Goal: Task Accomplishment & Management: Manage account settings

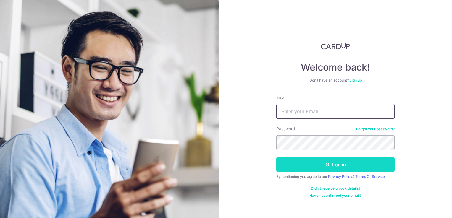
type input "chiuleeling@yahoo.com.sg"
click at [348, 166] on button "Log in" at bounding box center [335, 164] width 118 height 15
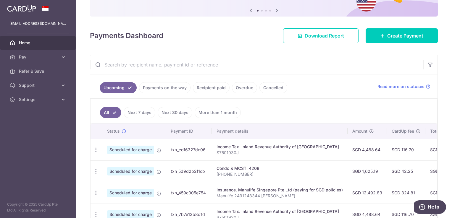
scroll to position [89, 0]
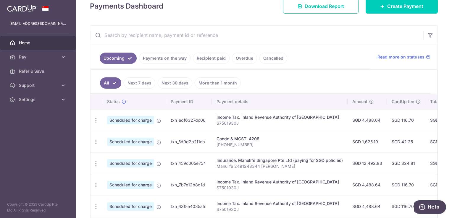
click at [272, 57] on link "Cancelled" at bounding box center [273, 58] width 28 height 11
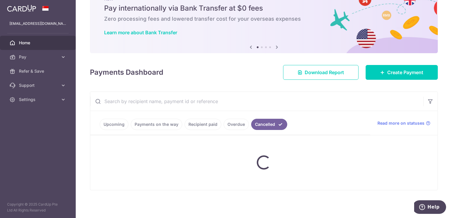
scroll to position [7, 0]
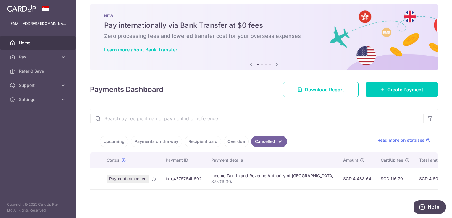
click at [112, 139] on link "Upcoming" at bounding box center [114, 141] width 29 height 11
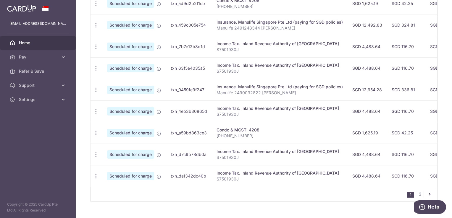
scroll to position [237, 0]
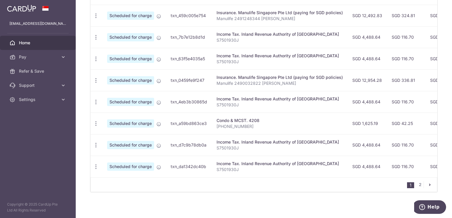
click at [427, 187] on icon "pager" at bounding box center [429, 185] width 5 height 5
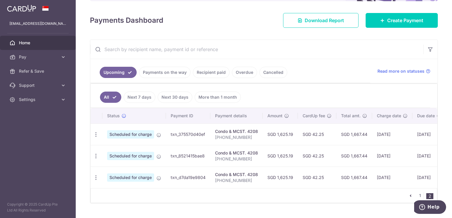
scroll to position [81, 0]
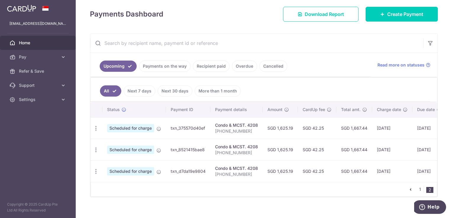
click at [408, 192] on icon "pager" at bounding box center [410, 189] width 5 height 5
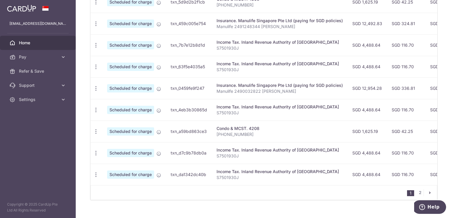
scroll to position [240, 0]
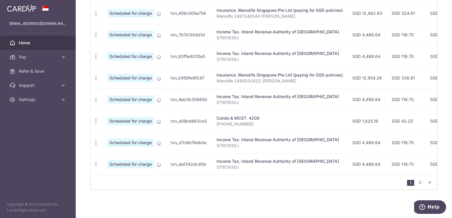
click at [428, 184] on icon "pager" at bounding box center [429, 182] width 5 height 5
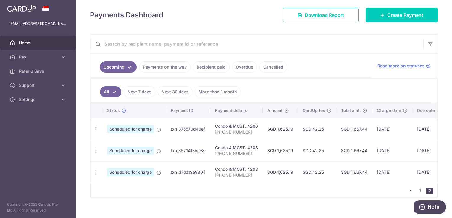
scroll to position [90, 0]
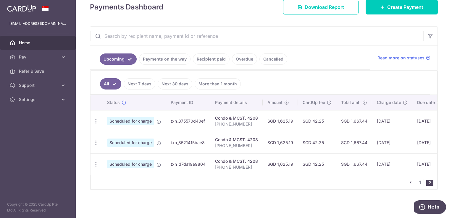
click at [408, 183] on icon "pager" at bounding box center [410, 182] width 5 height 5
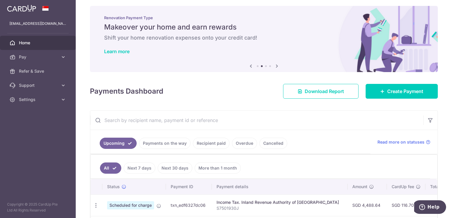
scroll to position [0, 0]
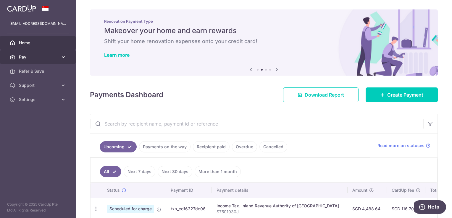
click at [38, 57] on span "Pay" at bounding box center [38, 57] width 39 height 6
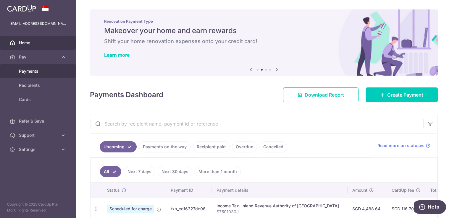
click at [29, 73] on span "Payments" at bounding box center [38, 71] width 39 height 6
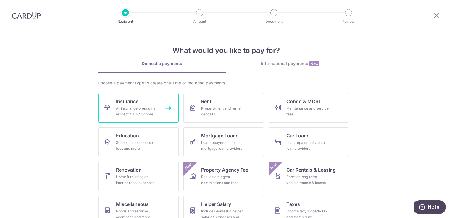
click at [143, 102] on link "Insurance All insurance premiums (except NTUC Income)" at bounding box center [138, 108] width 80 height 30
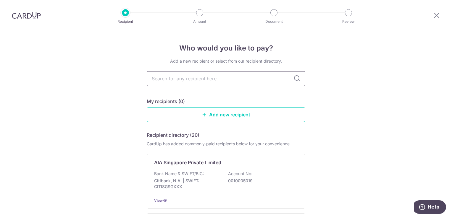
click at [268, 75] on input "text" at bounding box center [226, 78] width 159 height 15
type input "prudential"
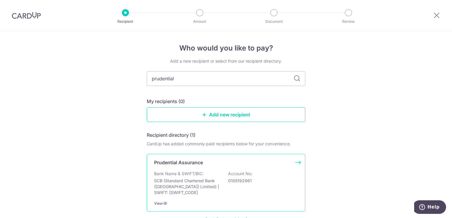
scroll to position [30, 0]
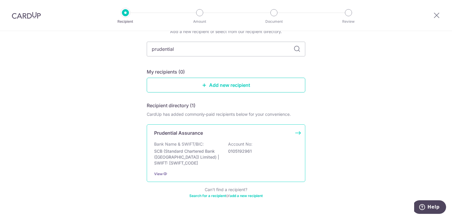
click at [272, 154] on div "Bank Name & SWIFT/BIC: SCB (Standard Chartered Bank (Singapore) Limited) | SWIF…" at bounding box center [226, 153] width 144 height 25
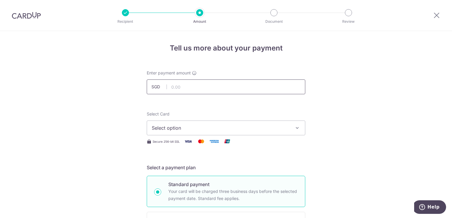
click at [187, 86] on input "text" at bounding box center [226, 87] width 159 height 15
type input "5,991.00"
click at [300, 131] on button "Select option" at bounding box center [226, 128] width 159 height 15
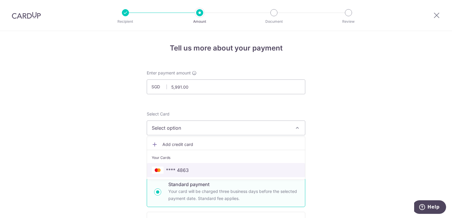
drag, startPoint x: 234, startPoint y: 168, endPoint x: 281, endPoint y: 154, distance: 49.7
click at [234, 168] on span "**** 4863" at bounding box center [226, 170] width 148 height 7
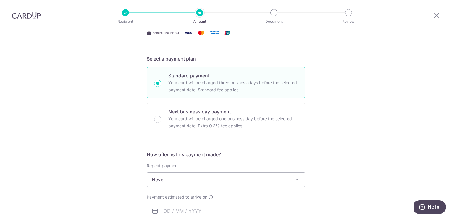
scroll to position [118, 0]
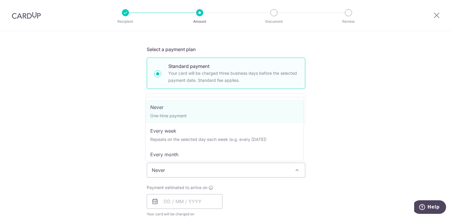
click at [294, 170] on span at bounding box center [296, 170] width 7 height 7
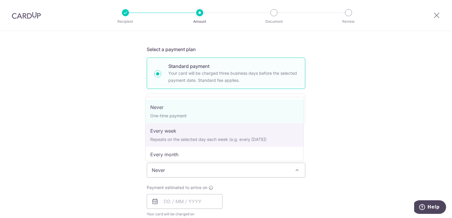
scroll to position [83, 0]
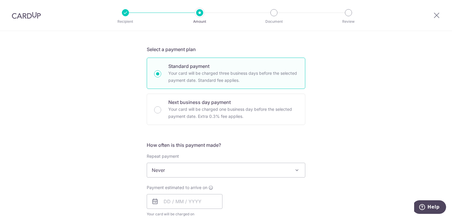
click at [359, 135] on div "Tell us more about your payment Enter payment amount SGD 5,991.00 5991.00 Selec…" at bounding box center [226, 180] width 452 height 535
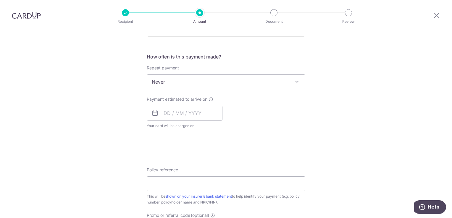
scroll to position [207, 0]
paste input "83962276"
drag, startPoint x: 157, startPoint y: 184, endPoint x: 183, endPoint y: 188, distance: 26.6
click at [160, 184] on input "83962276" at bounding box center [226, 183] width 159 height 15
type input "83962276 Chiu Lee Ling S7501930J"
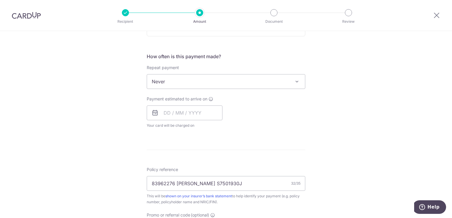
click at [290, 160] on form "Enter payment amount SGD 5,991.00 5991.00 Select Card **** 4863 Add credit card…" at bounding box center [226, 97] width 159 height 468
click at [180, 112] on input "text" at bounding box center [185, 113] width 76 height 15
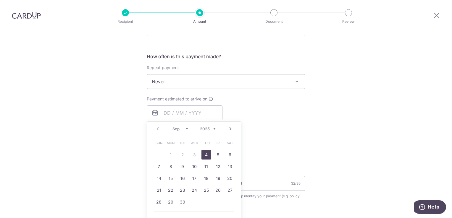
click at [230, 130] on link "Next" at bounding box center [230, 128] width 7 height 7
click at [230, 129] on link "Next" at bounding box center [230, 128] width 7 height 7
click at [229, 181] on link "20" at bounding box center [229, 178] width 9 height 9
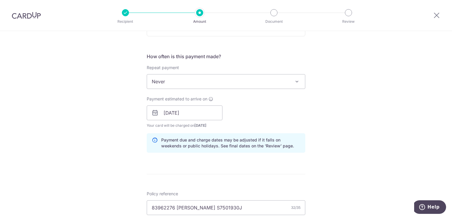
click at [313, 107] on div "Tell us more about your payment Enter payment amount SGD 5,991.00 5991.00 Selec…" at bounding box center [226, 103] width 452 height 559
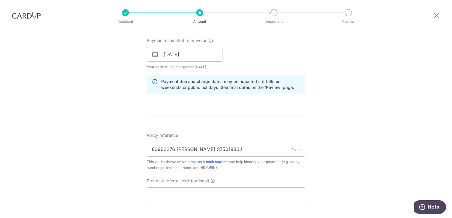
scroll to position [266, 0]
click at [211, 55] on input "20/12/2025" at bounding box center [185, 53] width 76 height 15
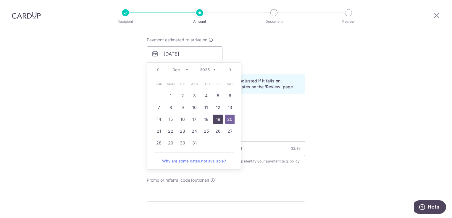
drag, startPoint x: 218, startPoint y: 120, endPoint x: 335, endPoint y: 110, distance: 117.8
click at [218, 120] on link "19" at bounding box center [217, 119] width 9 height 9
type input "19/12/2025"
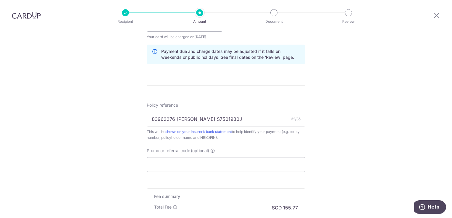
scroll to position [371, 0]
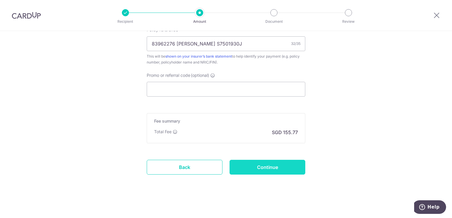
click at [276, 167] on input "Continue" at bounding box center [268, 167] width 76 height 15
type input "Create Schedule"
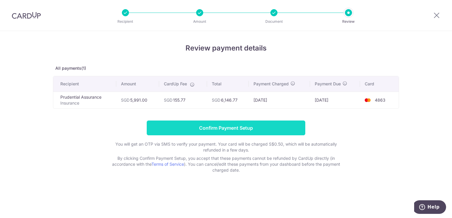
click at [221, 127] on input "Confirm Payment Setup" at bounding box center [226, 128] width 159 height 15
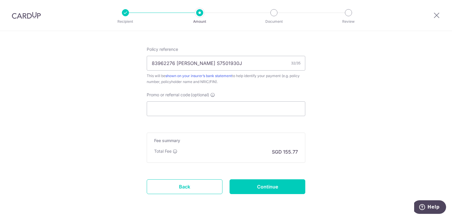
scroll to position [395, 0]
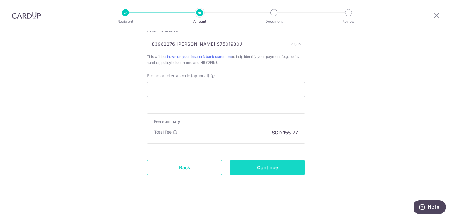
click at [280, 171] on input "Continue" at bounding box center [268, 167] width 76 height 15
type input "Update Schedule"
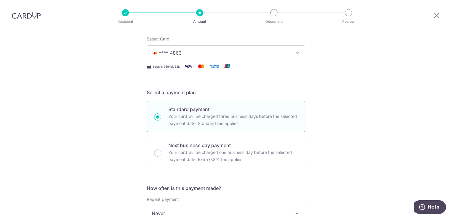
scroll to position [46, 0]
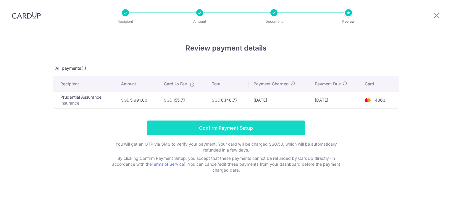
click at [225, 124] on input "Confirm Payment Setup" at bounding box center [226, 128] width 159 height 15
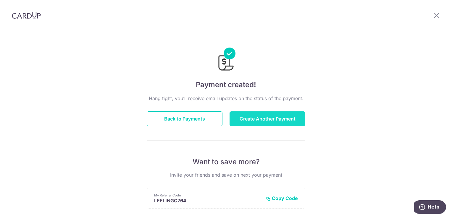
click at [292, 122] on button "Create Another Payment" at bounding box center [268, 119] width 76 height 15
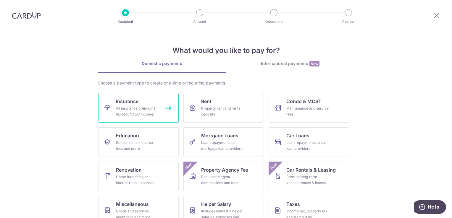
click at [134, 112] on div "All insurance premiums (except NTUC Income)" at bounding box center [137, 112] width 43 height 12
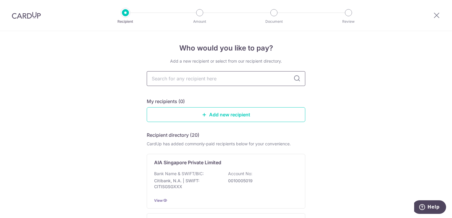
click at [193, 78] on input "text" at bounding box center [226, 78] width 159 height 15
type input "prudential"
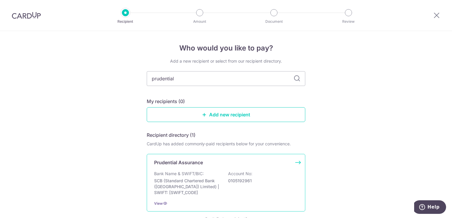
click at [298, 162] on div "Prudential Assurance Bank Name & SWIFT/BIC: SCB (Standard Chartered Bank (Singa…" at bounding box center [226, 183] width 159 height 58
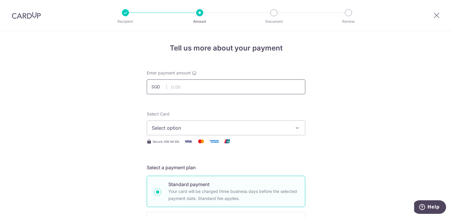
click at [206, 85] on input "text" at bounding box center [226, 87] width 159 height 15
type input "6,103.50"
click at [237, 128] on span "Select option" at bounding box center [221, 128] width 138 height 7
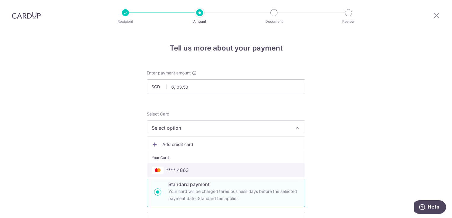
click at [205, 170] on span "**** 4863" at bounding box center [226, 170] width 148 height 7
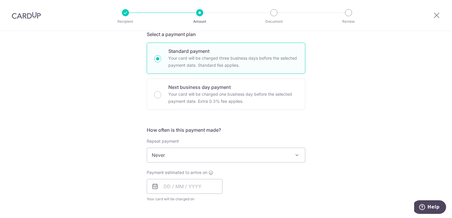
scroll to position [148, 0]
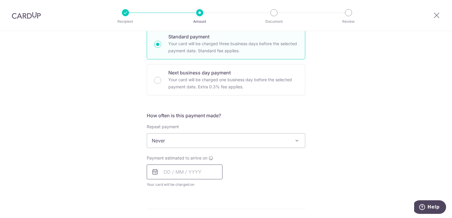
click at [184, 170] on input "text" at bounding box center [185, 172] width 76 height 15
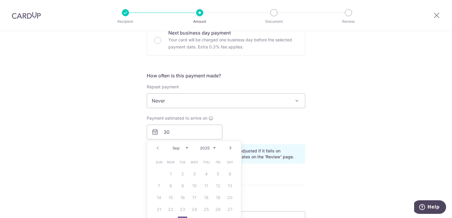
scroll to position [237, 0]
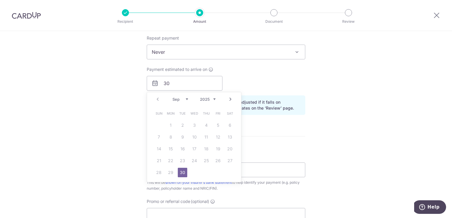
click at [229, 99] on link "Next" at bounding box center [230, 99] width 7 height 7
click at [228, 99] on link "Next" at bounding box center [230, 99] width 7 height 7
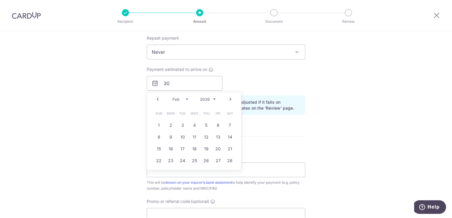
click at [228, 99] on link "Next" at bounding box center [230, 99] width 7 height 7
click at [193, 173] on link "29" at bounding box center [194, 172] width 9 height 9
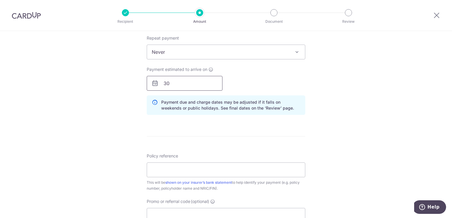
click at [179, 83] on input "30" at bounding box center [185, 83] width 76 height 15
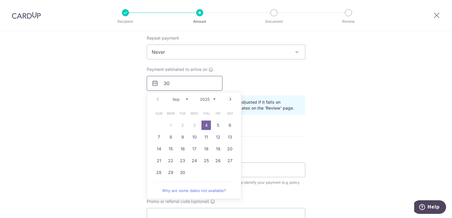
type input "3"
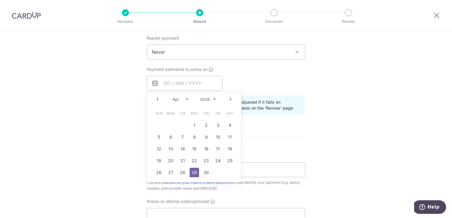
click at [228, 100] on link "Next" at bounding box center [230, 99] width 7 height 7
click at [155, 98] on link "Prev" at bounding box center [157, 99] width 7 height 7
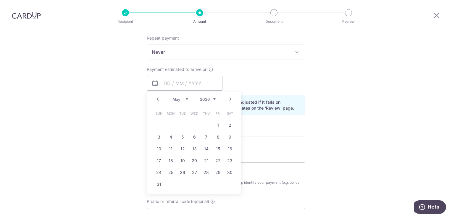
click at [155, 98] on link "Prev" at bounding box center [157, 99] width 7 height 7
click at [191, 171] on link "29" at bounding box center [194, 172] width 9 height 9
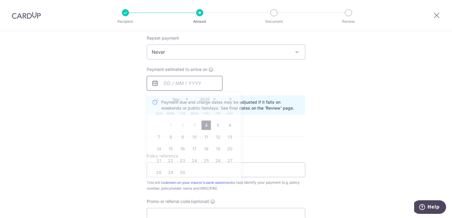
click at [188, 82] on input "text" at bounding box center [185, 83] width 76 height 15
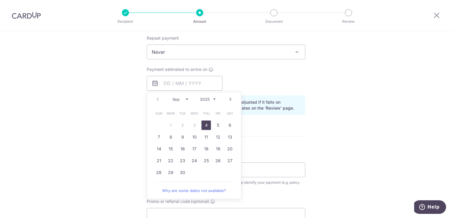
click at [192, 62] on div "How often is this payment made? Repeat payment Never Every week Every month Eve…" at bounding box center [226, 71] width 159 height 96
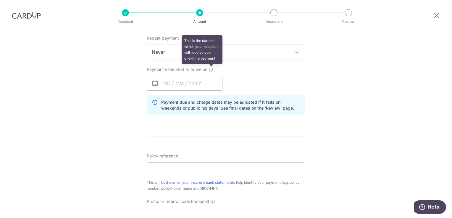
click at [209, 69] on icon at bounding box center [211, 69] width 5 height 5
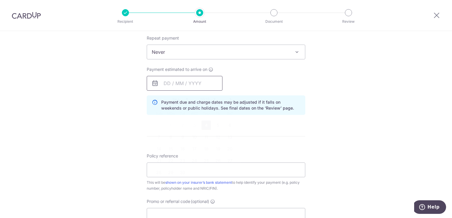
click at [192, 81] on input "text" at bounding box center [185, 83] width 76 height 15
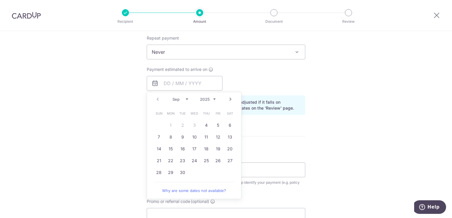
click at [227, 99] on link "Next" at bounding box center [230, 99] width 7 height 7
click at [227, 98] on link "Next" at bounding box center [230, 99] width 7 height 7
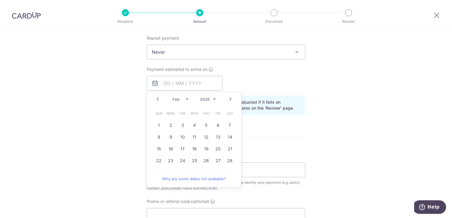
click at [227, 98] on link "Next" at bounding box center [230, 99] width 7 height 7
click at [204, 173] on link "30" at bounding box center [205, 172] width 9 height 9
type input "30/04/2026"
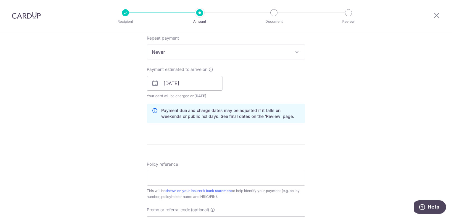
scroll to position [325, 0]
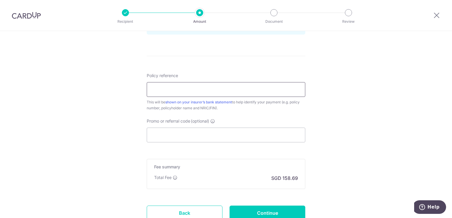
drag, startPoint x: 237, startPoint y: 85, endPoint x: 229, endPoint y: 72, distance: 15.3
click at [237, 85] on input "Policy reference" at bounding box center [226, 89] width 159 height 15
paste input "52044026"
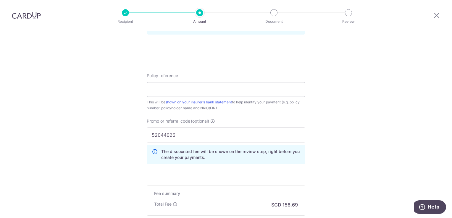
click at [212, 137] on input "52044026" at bounding box center [226, 135] width 159 height 15
type input "52044026 Chiu Lee"
drag, startPoint x: 150, startPoint y: 134, endPoint x: 197, endPoint y: 134, distance: 47.0
click at [197, 134] on input "52044026 Chiu Lee" at bounding box center [226, 135] width 159 height 15
click at [176, 88] on input "Policy reference" at bounding box center [226, 89] width 159 height 15
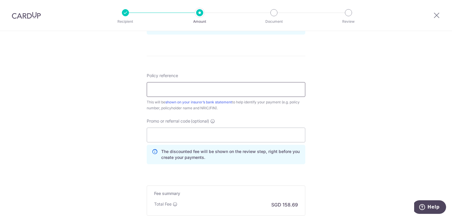
paste input "52044026 Chiu Lee"
type input "52044026 Chiu Lee Ling S7501930J"
click at [226, 68] on form "Enter payment amount SGD 6,103.50 6103.50 Select Card **** 4863 Add credit card…" at bounding box center [226, 4] width 159 height 519
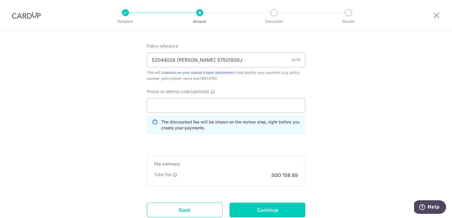
scroll to position [398, 0]
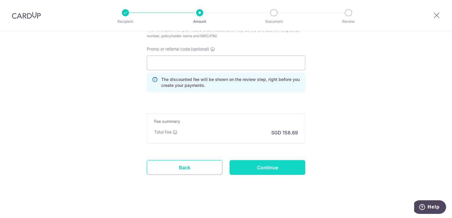
click at [292, 168] on input "Continue" at bounding box center [268, 167] width 76 height 15
type input "Create Schedule"
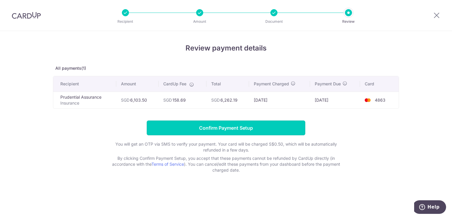
click at [241, 125] on input "Confirm Payment Setup" at bounding box center [226, 128] width 159 height 15
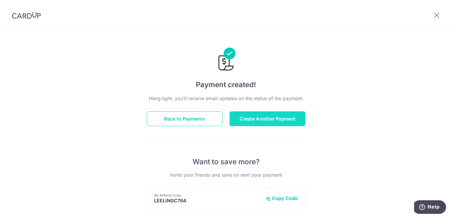
click at [296, 118] on button "Create Another Payment" at bounding box center [268, 119] width 76 height 15
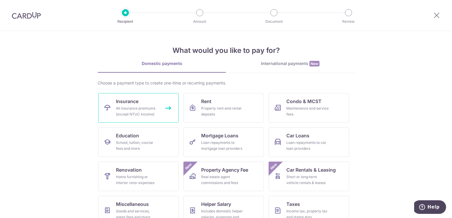
click at [147, 103] on link "Insurance All insurance premiums (except NTUC Income)" at bounding box center [138, 108] width 80 height 30
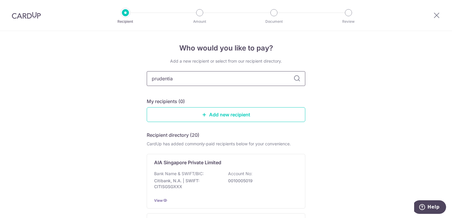
type input "prudential"
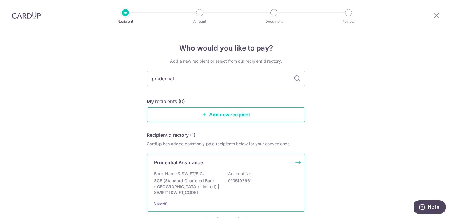
click at [294, 164] on div "Prudential Assurance Bank Name & SWIFT/BIC: SCB (Standard Chartered Bank (Singa…" at bounding box center [226, 183] width 159 height 58
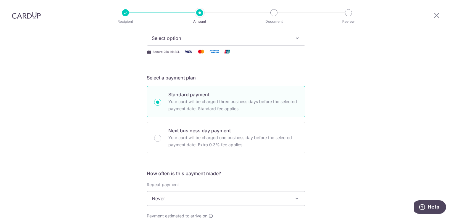
scroll to position [59, 0]
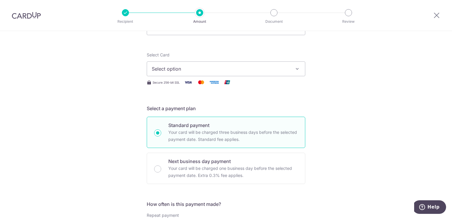
click at [181, 69] on span "Select option" at bounding box center [221, 68] width 138 height 7
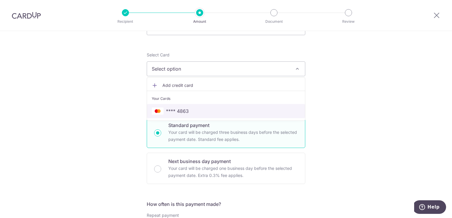
drag, startPoint x: 178, startPoint y: 109, endPoint x: 272, endPoint y: 104, distance: 93.6
click at [178, 109] on span "**** 4863" at bounding box center [177, 111] width 23 height 7
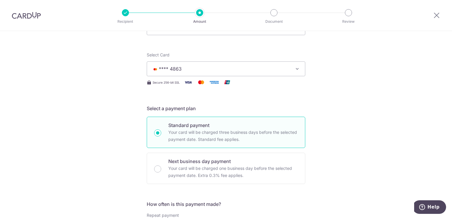
scroll to position [0, 0]
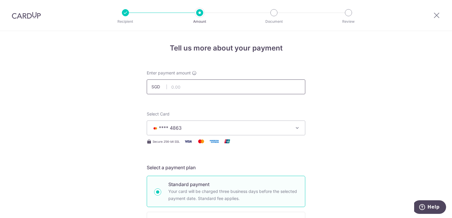
click at [203, 88] on input "text" at bounding box center [226, 87] width 159 height 15
type input "20,000.00"
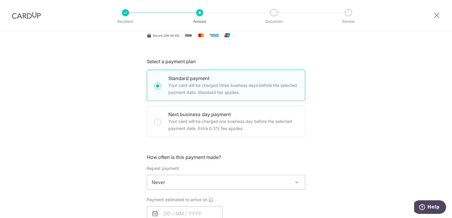
scroll to position [148, 0]
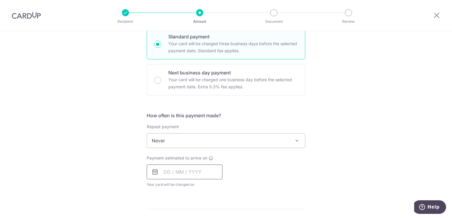
click at [202, 173] on input "text" at bounding box center [185, 172] width 76 height 15
click at [228, 188] on link "Next" at bounding box center [230, 188] width 7 height 7
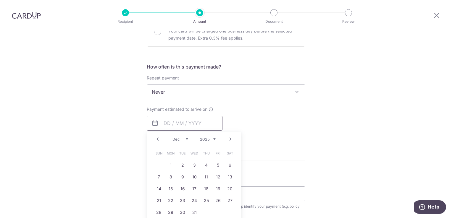
scroll to position [207, 0]
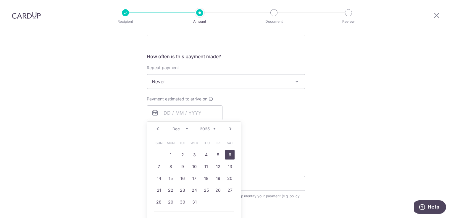
click at [227, 153] on link "6" at bounding box center [229, 154] width 9 height 9
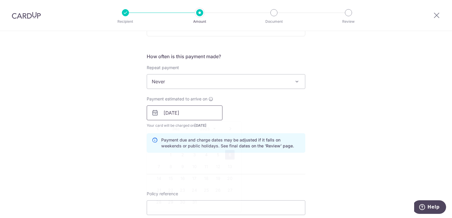
click at [191, 112] on input "06/12/2025" at bounding box center [185, 113] width 76 height 15
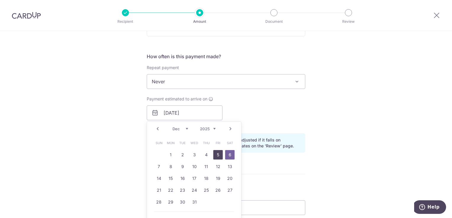
click at [216, 155] on link "5" at bounding box center [217, 154] width 9 height 9
type input "[DATE]"
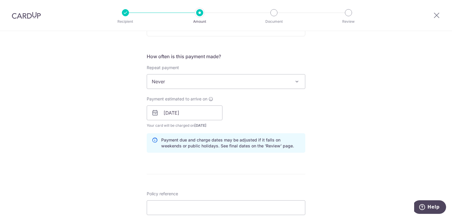
click at [249, 106] on div "Payment estimated to arrive on 05/12/2025 Prev Next Dec 2025 2026 2027 2028 202…" at bounding box center [226, 112] width 166 height 33
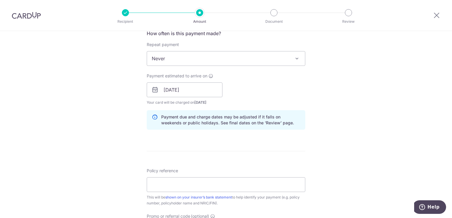
scroll to position [266, 0]
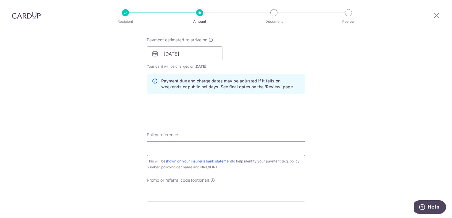
paste input "73064939"
type input "73064939 [PERSON_NAME] S7501930J"
click at [241, 128] on form "Enter payment amount SGD 20,000.00 20000.00 Select Card **** 4863 Add credit ca…" at bounding box center [226, 50] width 159 height 493
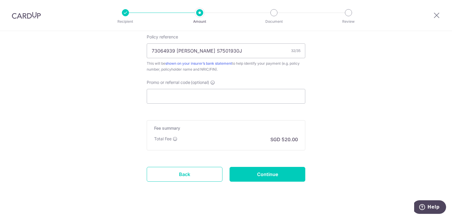
scroll to position [371, 0]
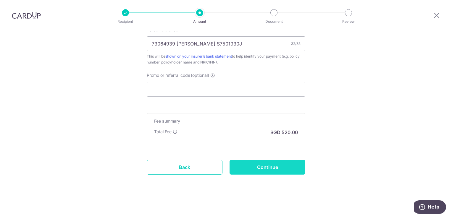
click at [288, 169] on input "Continue" at bounding box center [268, 167] width 76 height 15
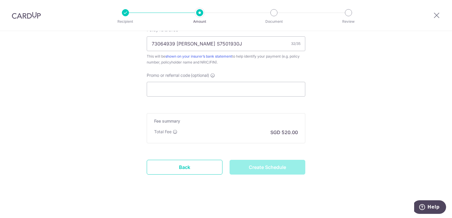
type input "Create Schedule"
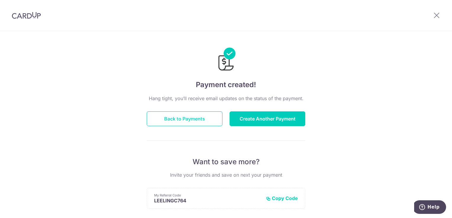
click at [193, 120] on button "Back to Payments" at bounding box center [185, 119] width 76 height 15
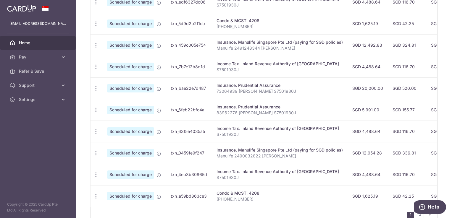
scroll to position [237, 0]
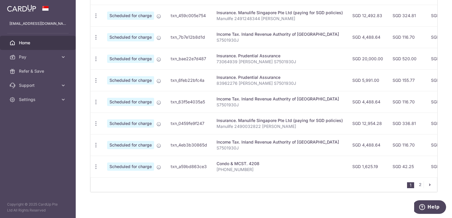
click at [428, 185] on icon "pager" at bounding box center [429, 185] width 5 height 5
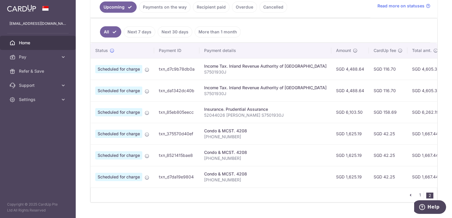
scroll to position [0, 0]
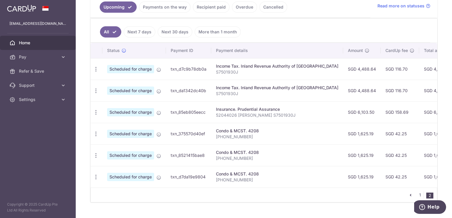
drag, startPoint x: 341, startPoint y: 189, endPoint x: 264, endPoint y: 168, distance: 80.0
click at [258, 183] on div "Status Payment ID Payment details Amount CardUp fee Total amt. Charge date Due …" at bounding box center [264, 123] width 347 height 160
click at [408, 197] on icon "pager" at bounding box center [410, 195] width 5 height 5
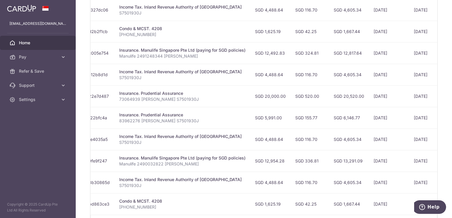
scroll to position [229, 0]
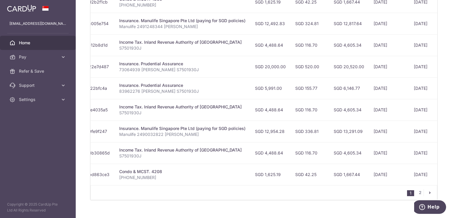
click at [427, 194] on icon "pager" at bounding box center [429, 193] width 5 height 5
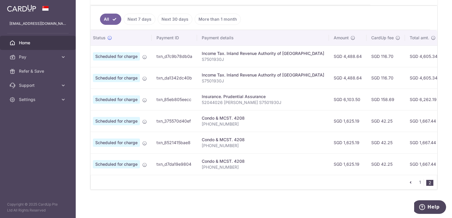
scroll to position [0, 14]
click at [408, 183] on icon "pager" at bounding box center [410, 182] width 5 height 5
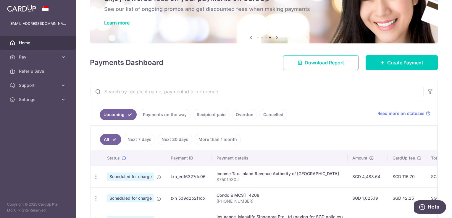
scroll to position [0, 0]
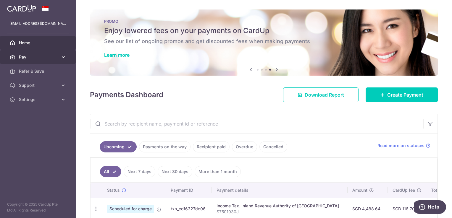
click at [60, 56] on icon at bounding box center [63, 57] width 6 height 6
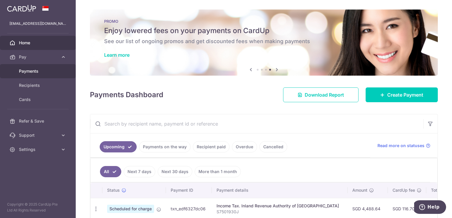
click at [48, 72] on span "Payments" at bounding box center [38, 71] width 39 height 6
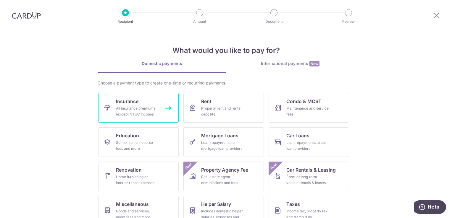
click at [137, 108] on div "All insurance premiums (except NTUC Income)" at bounding box center [137, 112] width 43 height 12
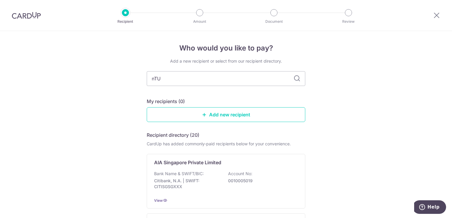
type input "nTUC"
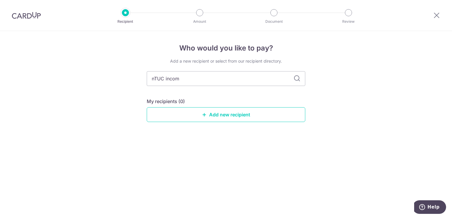
type input "nTUC income"
click at [297, 79] on icon at bounding box center [296, 78] width 7 height 7
click at [155, 79] on input "nTUC income" at bounding box center [226, 78] width 159 height 15
type input "NTUC income"
click at [297, 78] on icon at bounding box center [296, 78] width 7 height 7
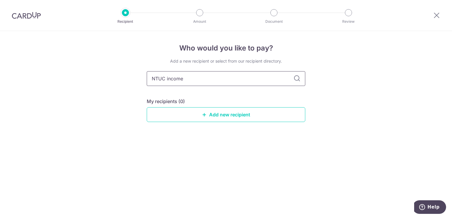
drag, startPoint x: 167, startPoint y: 78, endPoint x: 129, endPoint y: 77, distance: 37.9
click at [129, 77] on div "Who would you like to pay? Add a new recipient or select from our recipient dir…" at bounding box center [226, 124] width 452 height 187
type input "income"
click at [298, 81] on icon at bounding box center [296, 78] width 7 height 7
click at [298, 79] on icon at bounding box center [296, 78] width 7 height 7
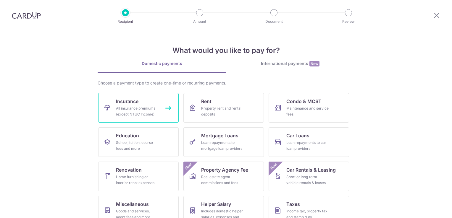
click at [142, 106] on div "All insurance premiums (except NTUC Income)" at bounding box center [137, 112] width 43 height 12
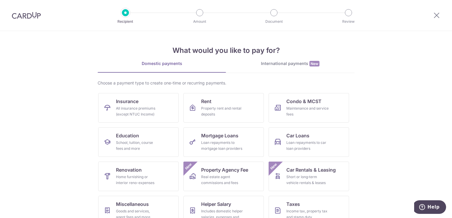
click at [30, 16] on img at bounding box center [26, 15] width 29 height 7
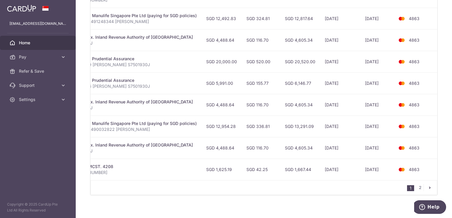
scroll to position [233, 0]
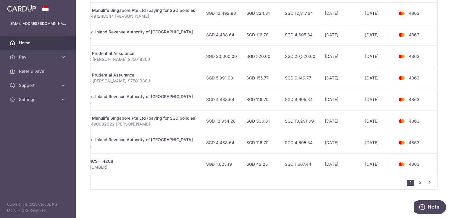
click at [427, 183] on icon "pager" at bounding box center [429, 182] width 5 height 5
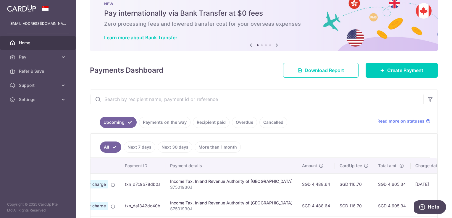
scroll to position [0, 0]
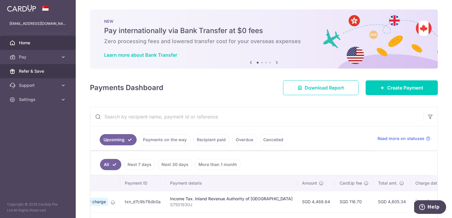
click at [40, 69] on span "Refer & Save" at bounding box center [38, 71] width 39 height 6
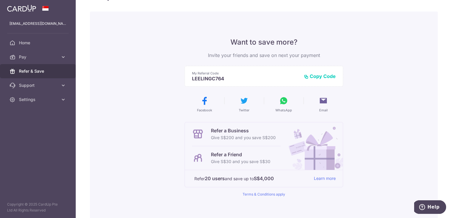
scroll to position [30, 0]
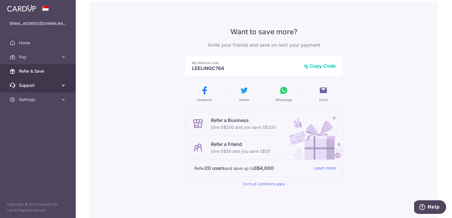
click at [65, 85] on icon at bounding box center [63, 86] width 6 height 6
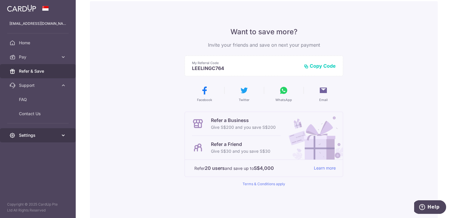
click at [54, 132] on link "Settings" at bounding box center [38, 135] width 76 height 14
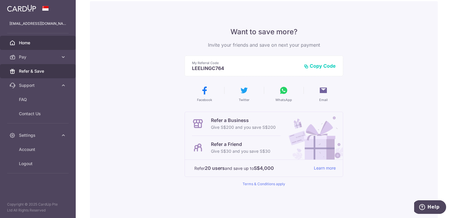
click at [31, 43] on span "Home" at bounding box center [38, 43] width 39 height 6
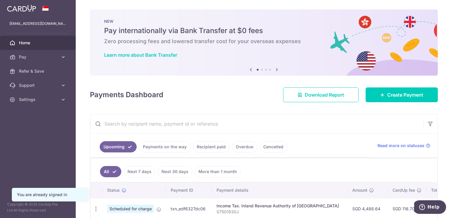
click at [24, 41] on span "Home" at bounding box center [38, 43] width 39 height 6
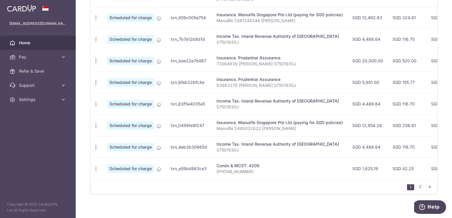
scroll to position [240, 0]
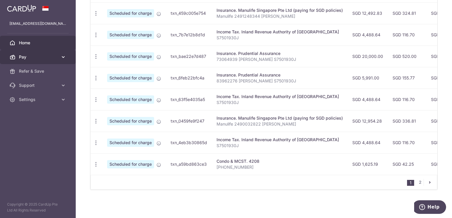
click at [49, 56] on span "Pay" at bounding box center [38, 57] width 39 height 6
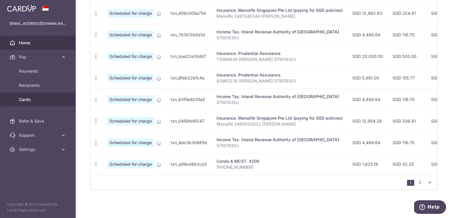
click at [25, 101] on span "Cards" at bounding box center [38, 100] width 39 height 6
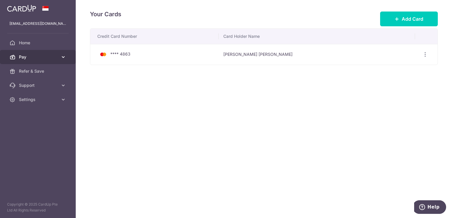
click at [64, 58] on icon at bounding box center [63, 57] width 6 height 6
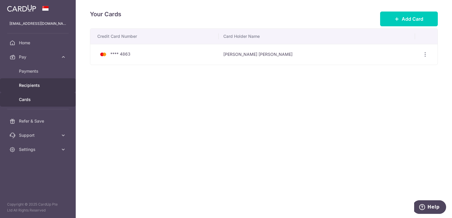
click at [28, 84] on span "Recipients" at bounding box center [38, 86] width 39 height 6
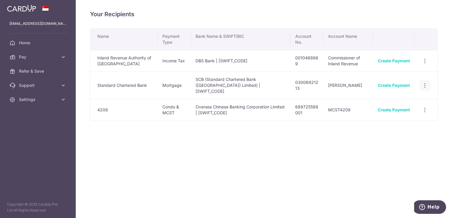
click at [425, 83] on icon "button" at bounding box center [425, 86] width 6 height 6
click at [398, 99] on span "View/Edit" at bounding box center [405, 101] width 40 height 7
click at [399, 83] on link "Create Payment" at bounding box center [394, 85] width 32 height 5
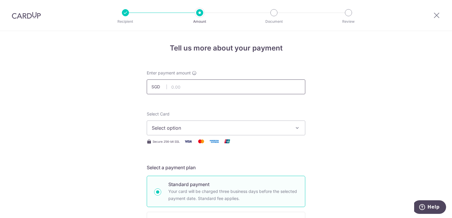
click at [279, 88] on input "text" at bounding box center [226, 87] width 159 height 15
click at [274, 87] on input "text" at bounding box center [226, 87] width 159 height 15
type input "978.18"
click at [265, 80] on input "978.18" at bounding box center [226, 87] width 159 height 15
click at [222, 128] on span "Select option" at bounding box center [221, 128] width 138 height 7
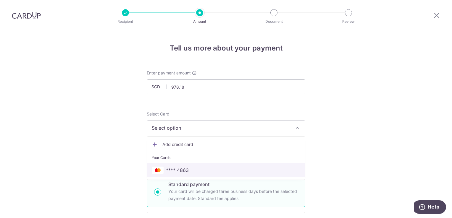
click at [201, 172] on span "**** 4863" at bounding box center [226, 170] width 148 height 7
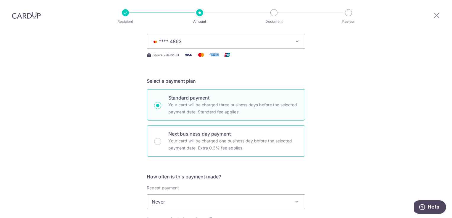
scroll to position [118, 0]
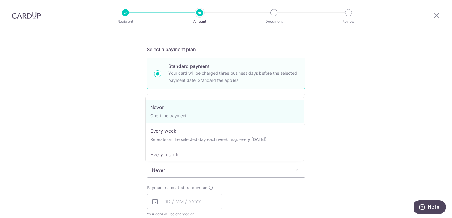
click at [236, 169] on span "Never" at bounding box center [226, 170] width 158 height 14
select select "3"
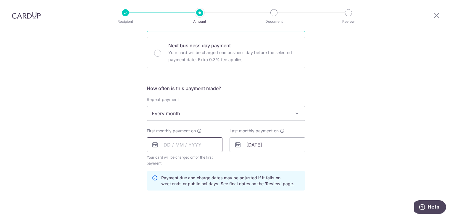
scroll to position [177, 0]
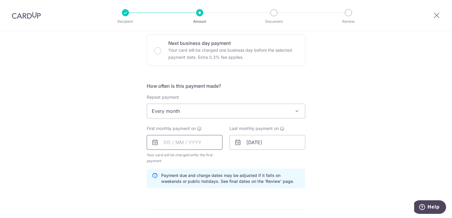
click at [169, 139] on input "text" at bounding box center [185, 142] width 76 height 15
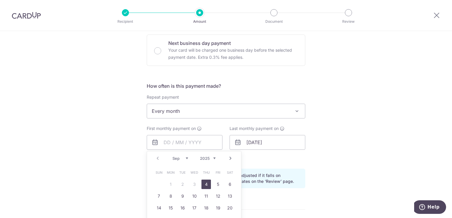
click at [156, 159] on div "Prev Next Sep Oct Nov Dec 2025 2026 2027 2028 2029 2030 2031 2032 2033 2034 2035" at bounding box center [194, 158] width 94 height 14
click at [230, 157] on link "Next" at bounding box center [230, 158] width 7 height 7
click at [193, 182] on link "1" at bounding box center [194, 184] width 9 height 9
click at [184, 139] on input "text" at bounding box center [185, 142] width 76 height 15
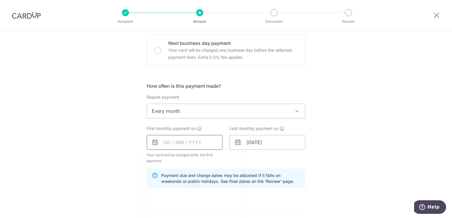
type input "[DATE]"
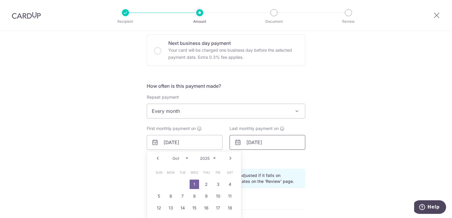
click at [282, 146] on input "[DATE]" at bounding box center [268, 142] width 76 height 15
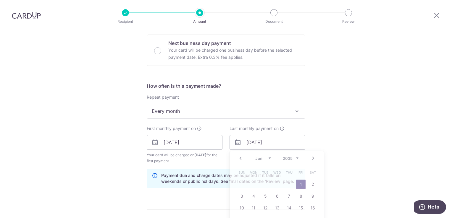
click at [332, 124] on div "Tell us more about your payment Enter payment amount SGD 978.18 978.18 Select C…" at bounding box center [226, 136] width 452 height 565
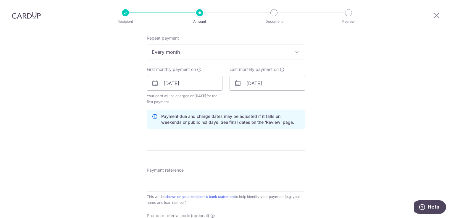
scroll to position [266, 0]
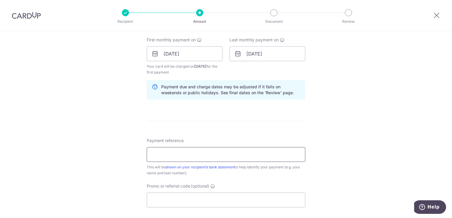
click at [206, 155] on input "Payment reference" at bounding box center [226, 154] width 159 height 15
click at [222, 125] on form "Enter payment amount SGD 978.18 978.18 Select Card **** 4863 Add credit card Yo…" at bounding box center [226, 53] width 159 height 498
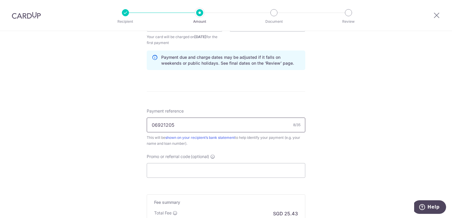
click at [223, 122] on input "06921205" at bounding box center [226, 125] width 159 height 15
type input "06921205 Chiu Lee Ling S7501930J"
click at [258, 144] on div "This will be shown on your recipient’s bank statement to help identify your pay…" at bounding box center [226, 141] width 159 height 12
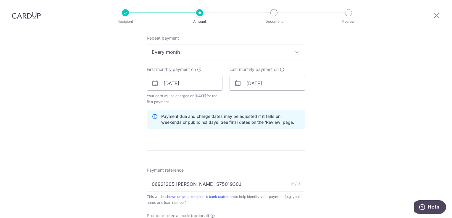
scroll to position [355, 0]
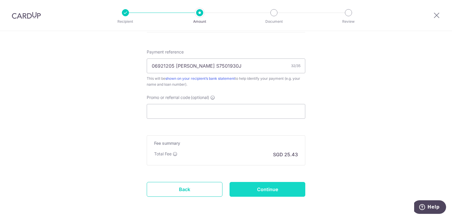
click at [270, 189] on input "Continue" at bounding box center [268, 189] width 76 height 15
type input "Create Schedule"
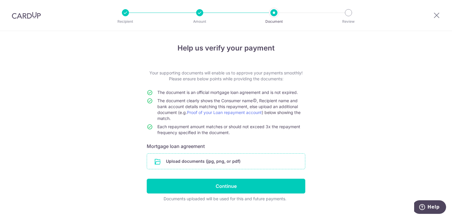
click at [214, 160] on input "file" at bounding box center [226, 161] width 158 height 15
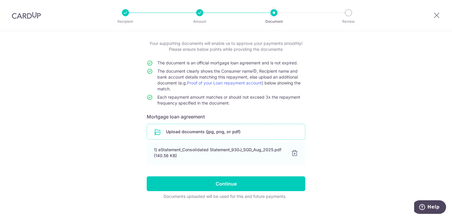
scroll to position [38, 0]
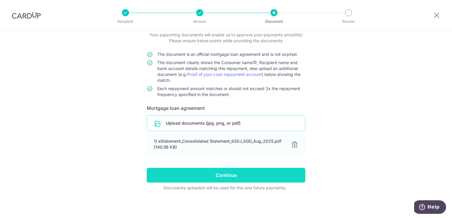
click at [263, 172] on input "Continue" at bounding box center [226, 175] width 159 height 15
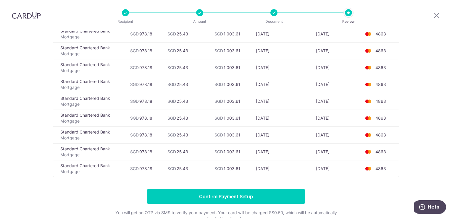
scroll to position [1938, 0]
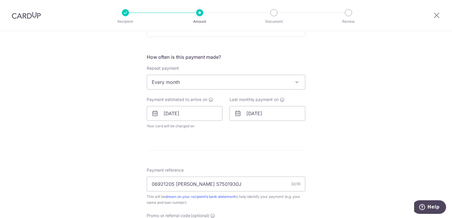
scroll to position [207, 0]
click at [253, 112] on input "01/06/2035" at bounding box center [268, 113] width 76 height 15
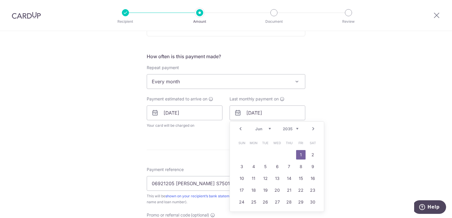
click at [290, 129] on select "2025 2026 2027 2028 2029 2030 2031 2032 2033 2034 2035" at bounding box center [291, 129] width 16 height 5
click at [292, 128] on select "2025 2026 2027 2028 2029 2030 2031 2032 2033 2034 2035" at bounding box center [291, 129] width 16 height 5
click at [266, 113] on input "01/06/2035" at bounding box center [268, 113] width 76 height 15
click at [296, 128] on select "2025 2026 2027 2028 2029 2030 2031 2032 2033 2034 2035" at bounding box center [291, 129] width 16 height 5
click at [328, 98] on div "Tell us more about your payment Enter payment amount SGD 978.18 978.18 Select C…" at bounding box center [226, 91] width 452 height 535
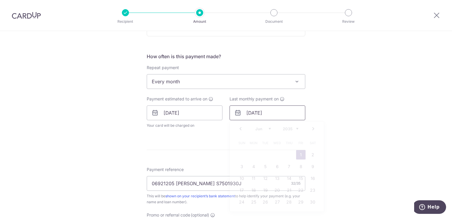
drag, startPoint x: 241, startPoint y: 114, endPoint x: 258, endPoint y: 113, distance: 17.5
click at [242, 113] on input "01/06/2035" at bounding box center [268, 113] width 76 height 15
click at [285, 127] on select "2025 2026 2027 2028 2029 2030 2031 2032 2033 2034 2035" at bounding box center [291, 129] width 16 height 5
click at [265, 154] on link "1" at bounding box center [265, 154] width 9 height 9
type input "01/06/2027"
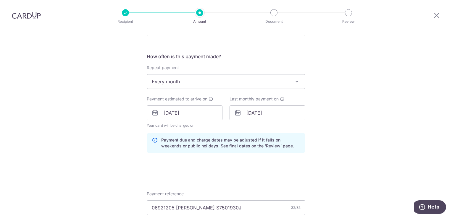
click at [328, 111] on div "Tell us more about your payment Enter payment amount SGD 978.18 978.18 Select C…" at bounding box center [226, 103] width 452 height 559
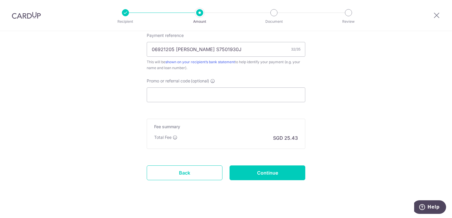
scroll to position [371, 0]
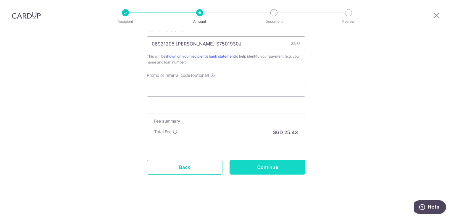
click at [288, 169] on input "Continue" at bounding box center [268, 167] width 76 height 15
type input "Update Schedule"
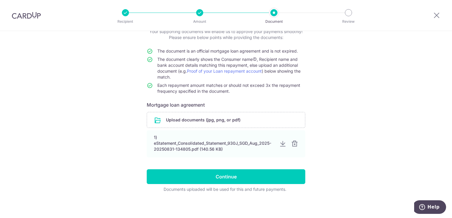
scroll to position [43, 0]
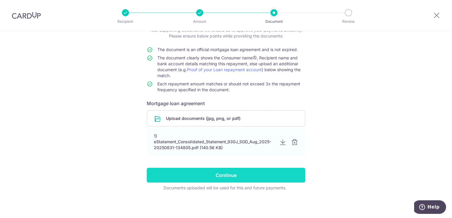
click at [295, 172] on input "Continue" at bounding box center [226, 175] width 159 height 15
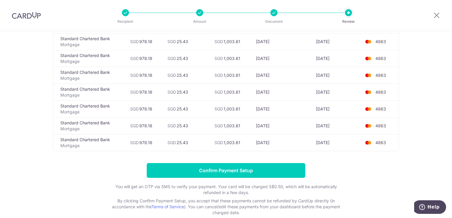
scroll to position [325, 0]
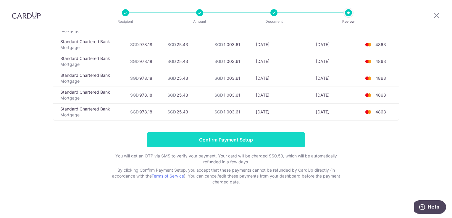
click at [263, 140] on input "Confirm Payment Setup" at bounding box center [226, 140] width 159 height 15
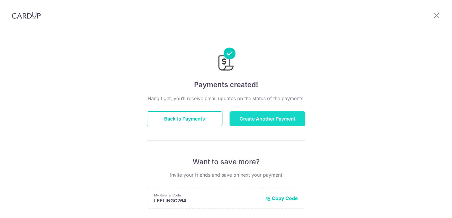
click at [278, 120] on button "Create Another Payment" at bounding box center [268, 119] width 76 height 15
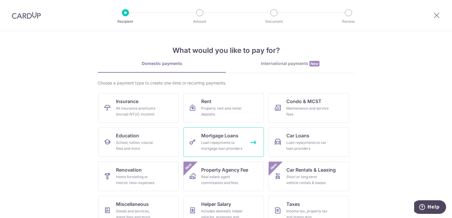
click at [251, 141] on link "Mortgage Loans Loan repayments to mortgage loan providers" at bounding box center [223, 142] width 80 height 30
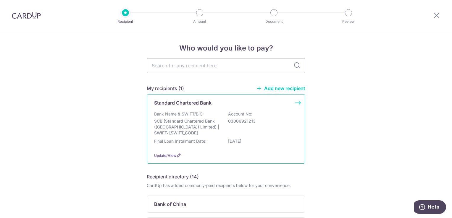
click at [263, 122] on p "03006921213" at bounding box center [261, 121] width 66 height 6
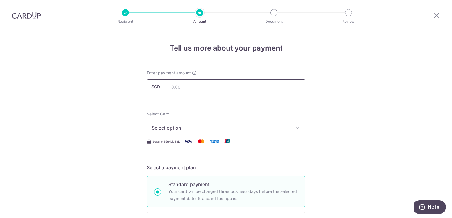
click at [199, 87] on input "text" at bounding box center [226, 87] width 159 height 15
type input "1,833.24"
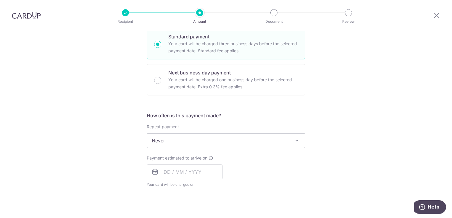
scroll to position [207, 0]
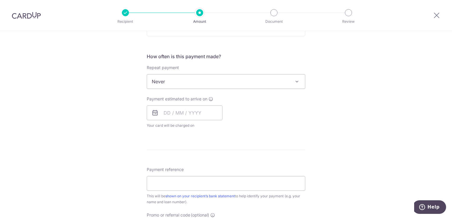
click at [223, 82] on span "Never" at bounding box center [226, 82] width 158 height 14
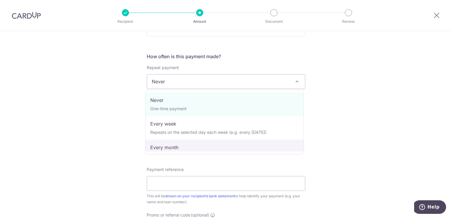
select select "3"
type input "01/06/2035"
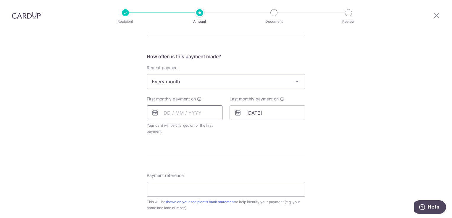
click at [197, 111] on input "text" at bounding box center [185, 113] width 76 height 15
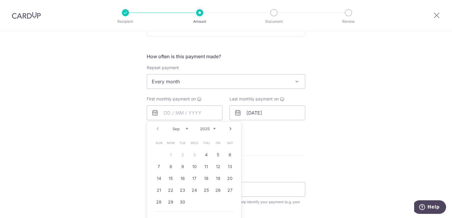
click at [229, 129] on link "Next" at bounding box center [230, 128] width 7 height 7
click at [196, 154] on link "1" at bounding box center [194, 154] width 9 height 9
type input "[DATE]"
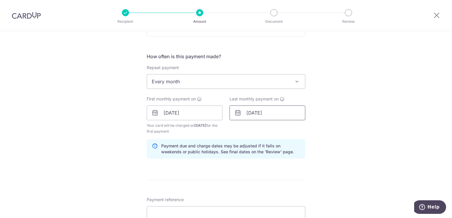
click at [267, 111] on input "01/06/2035" at bounding box center [268, 113] width 76 height 15
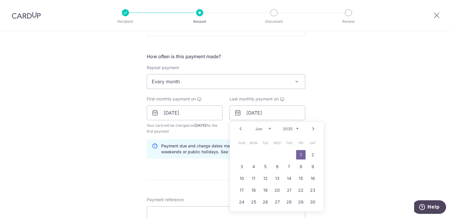
click at [290, 127] on select "2025 2026 2027 2028 2029 2030 2031 2032 2033 2034 2035" at bounding box center [291, 129] width 16 height 5
click at [262, 152] on link "1" at bounding box center [265, 154] width 9 height 9
type input "01/06/2027"
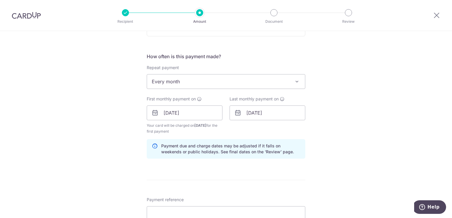
click at [326, 122] on div "Tell us more about your payment Enter payment amount SGD 1,833.24 1833.24 Selec…" at bounding box center [226, 106] width 452 height 565
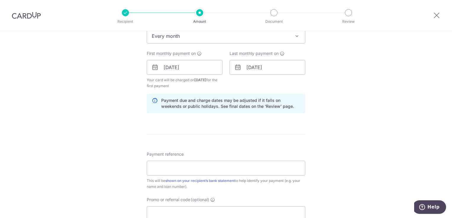
scroll to position [266, 0]
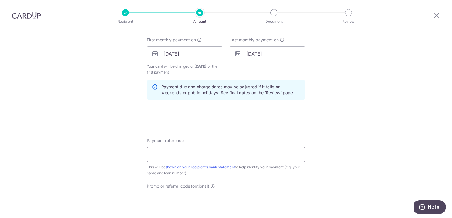
paste input "06921213"
type input "06921213 [PERSON_NAME] S7501930J"
click at [213, 130] on form "Enter payment amount SGD 1,833.24 1833.24 Select Card Select option Add credit …" at bounding box center [226, 53] width 159 height 498
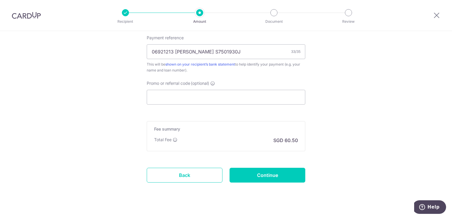
scroll to position [377, 0]
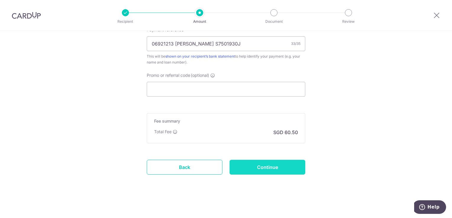
click at [254, 166] on input "Continue" at bounding box center [268, 167] width 76 height 15
type input "Create Schedule"
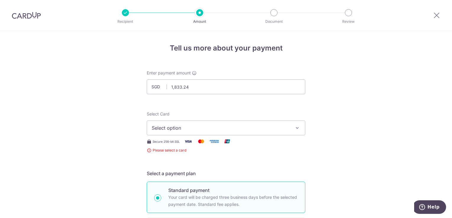
click at [246, 121] on button "Select option" at bounding box center [226, 128] width 159 height 15
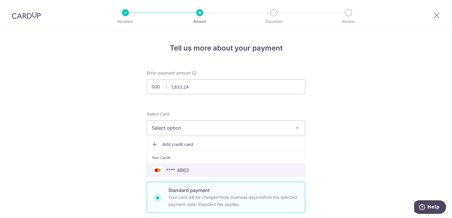
drag, startPoint x: 235, startPoint y: 172, endPoint x: 308, endPoint y: 157, distance: 74.0
click at [235, 172] on span "**** 4863" at bounding box center [226, 170] width 148 height 7
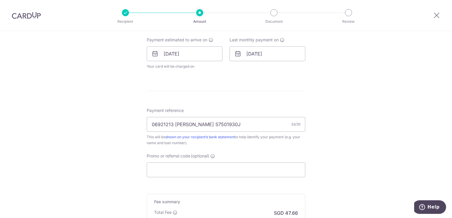
scroll to position [325, 0]
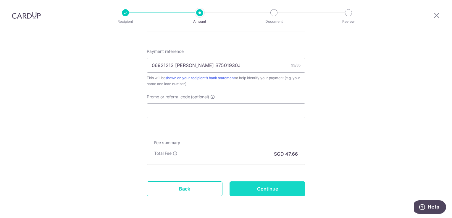
click at [291, 187] on input "Continue" at bounding box center [268, 189] width 76 height 15
type input "Create Schedule"
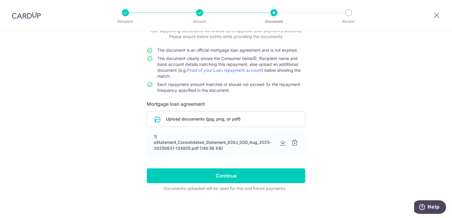
scroll to position [43, 0]
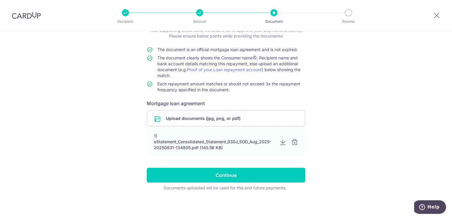
click at [289, 183] on form "Your supporting documents will enable us to approve your payments smoothly! Ple…" at bounding box center [226, 109] width 159 height 164
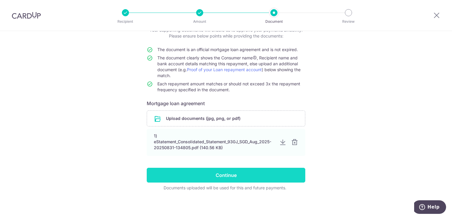
click at [282, 173] on input "Continue" at bounding box center [226, 175] width 159 height 15
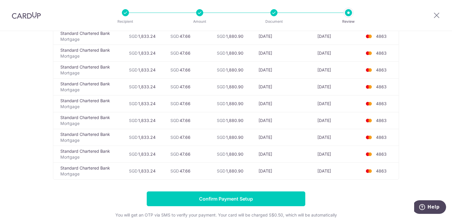
scroll to position [325, 0]
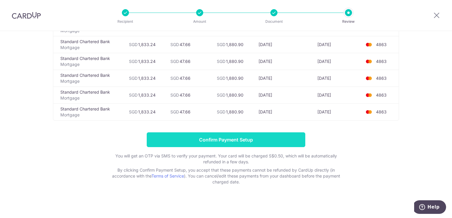
click at [220, 134] on input "Confirm Payment Setup" at bounding box center [226, 140] width 159 height 15
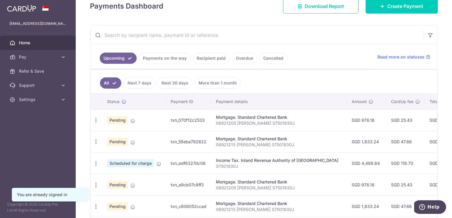
scroll to position [118, 0]
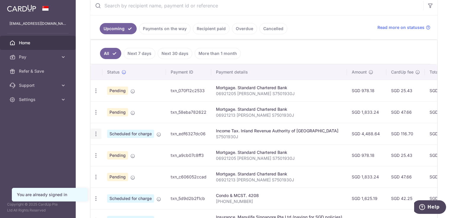
click at [96, 134] on icon "button" at bounding box center [96, 134] width 6 height 6
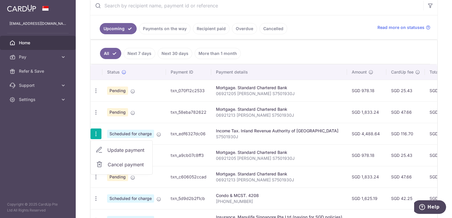
click at [134, 150] on span "Update payment" at bounding box center [127, 150] width 40 height 7
radio input "true"
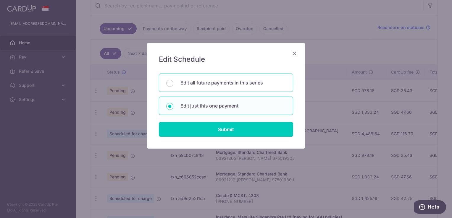
click at [226, 81] on p "Edit all future payments in this series" at bounding box center [232, 82] width 105 height 7
click at [173, 81] on input "Edit all future payments in this series" at bounding box center [169, 83] width 7 height 7
radio input "true"
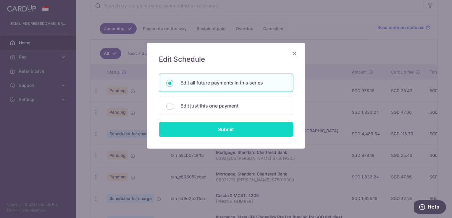
click at [239, 130] on input "Submit" at bounding box center [226, 129] width 134 height 15
radio input "true"
type input "4,488.64"
type input "S7501930J"
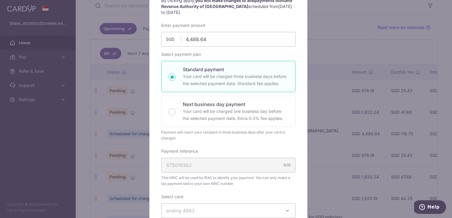
scroll to position [45, 0]
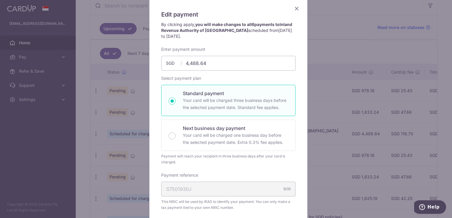
click at [296, 7] on icon "Close" at bounding box center [296, 8] width 7 height 7
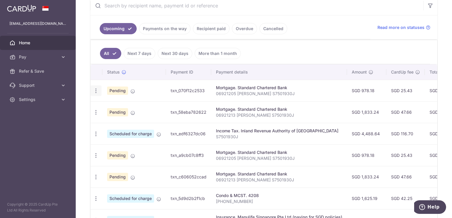
click at [95, 91] on icon "button" at bounding box center [96, 91] width 6 height 6
click at [127, 106] on span "Update payment" at bounding box center [127, 107] width 40 height 7
radio input "true"
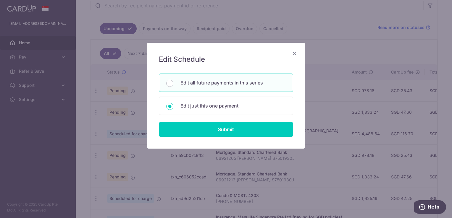
click at [222, 83] on p "Edit all future payments in this series" at bounding box center [232, 82] width 105 height 7
click at [173, 83] on input "Edit all future payments in this series" at bounding box center [169, 83] width 7 height 7
radio input "true"
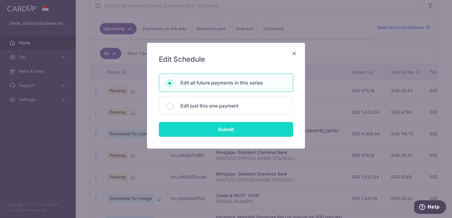
click at [246, 130] on input "Submit" at bounding box center [226, 129] width 134 height 15
type input "978.18"
radio input "true"
type input "06921205 [PERSON_NAME] S7501930J"
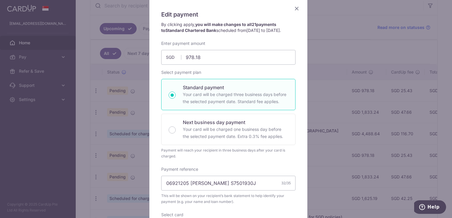
scroll to position [0, 0]
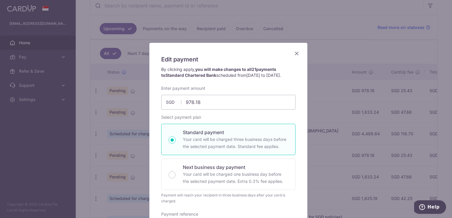
click at [295, 53] on icon "Close" at bounding box center [296, 53] width 7 height 7
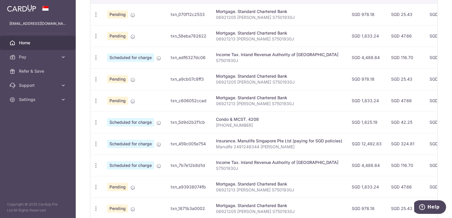
scroll to position [151, 0]
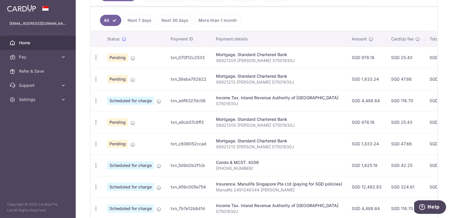
click at [256, 99] on div "Income Tax. Inland Revenue Authority of [GEOGRAPHIC_DATA]" at bounding box center [279, 98] width 126 height 6
drag, startPoint x: 256, startPoint y: 99, endPoint x: 243, endPoint y: 99, distance: 12.7
click at [243, 99] on div "Income Tax. Inland Revenue Authority of [GEOGRAPHIC_DATA]" at bounding box center [279, 98] width 126 height 6
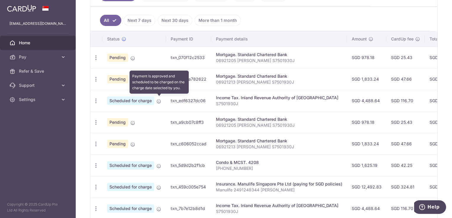
click at [159, 101] on icon at bounding box center [158, 101] width 5 height 5
click at [158, 100] on icon at bounding box center [158, 101] width 5 height 5
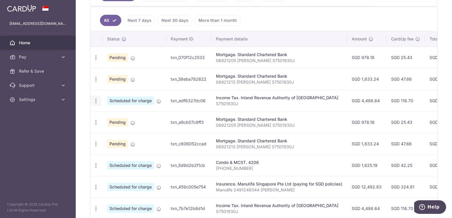
click at [94, 101] on icon "button" at bounding box center [96, 101] width 6 height 6
click at [139, 117] on span "Update payment" at bounding box center [127, 117] width 40 height 7
radio input "true"
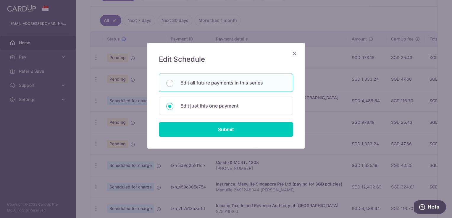
click at [233, 90] on div "Edit all future payments in this series" at bounding box center [226, 83] width 134 height 18
radio input "true"
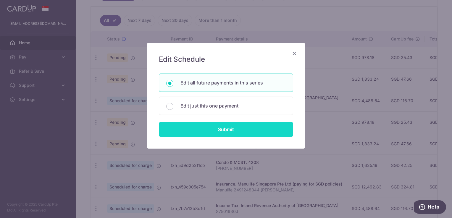
click at [245, 128] on input "Submit" at bounding box center [226, 129] width 134 height 15
type input "4,488.64"
radio input "true"
type input "S7501930J"
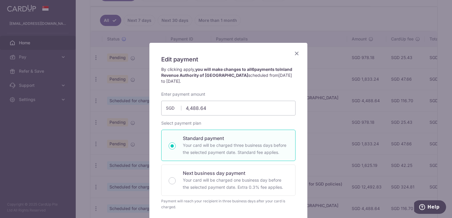
click at [267, 142] on p "Your card will be charged three business days before the selected payment date.…" at bounding box center [235, 149] width 105 height 14
click at [176, 143] on input "Standard payment Your card will be charged three business days before the selec…" at bounding box center [172, 146] width 7 height 7
radio input "true"
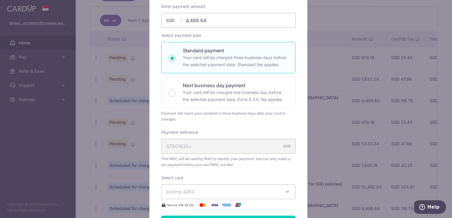
scroll to position [89, 0]
click at [233, 124] on div "Enter payment amount 4,488.64 4488.64 SGD To change the payment amount, please …" at bounding box center [228, 105] width 134 height 205
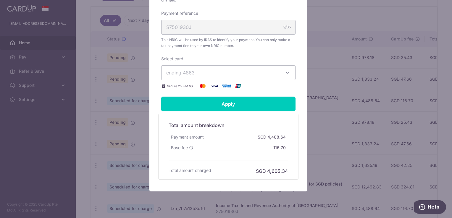
scroll to position [222, 0]
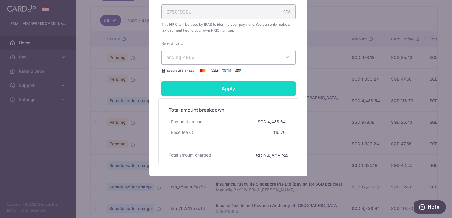
click at [224, 91] on input "Apply" at bounding box center [228, 88] width 134 height 15
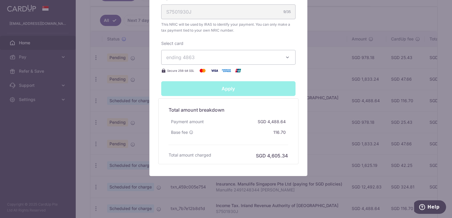
type input "Successfully Applied"
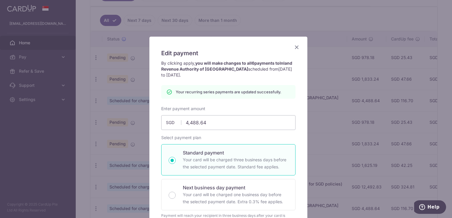
scroll to position [0, 0]
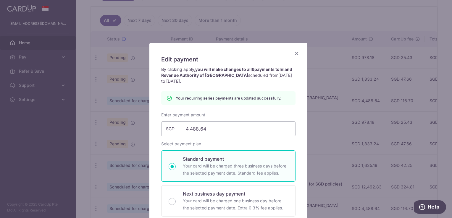
click at [294, 53] on icon "Close" at bounding box center [296, 53] width 7 height 7
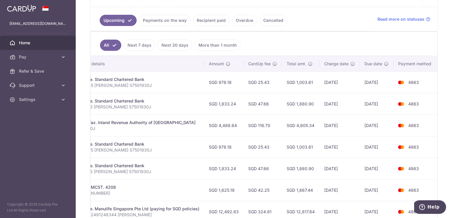
scroll to position [122, 0]
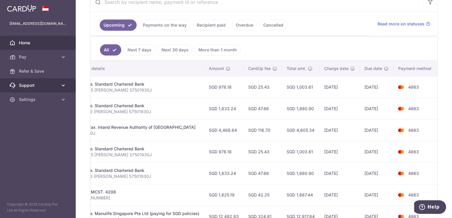
click at [49, 87] on span "Support" at bounding box center [38, 86] width 39 height 6
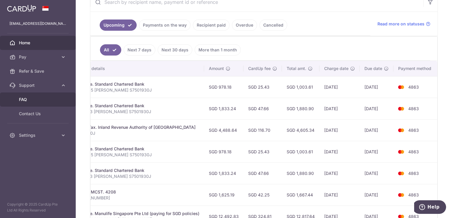
click at [20, 99] on span "FAQ" at bounding box center [38, 100] width 39 height 6
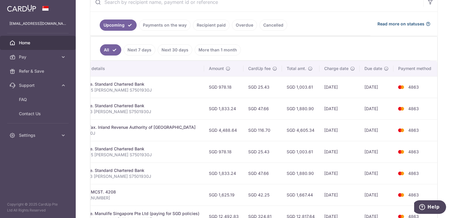
click at [395, 24] on span "Read more on statuses" at bounding box center [400, 24] width 47 height 6
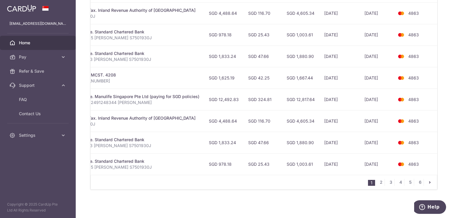
scroll to position [0, 0]
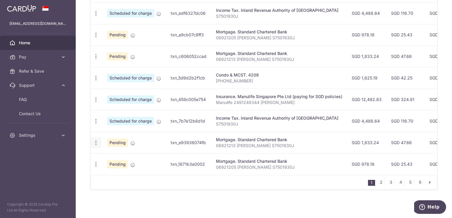
click at [96, 142] on icon "button" at bounding box center [96, 143] width 6 height 6
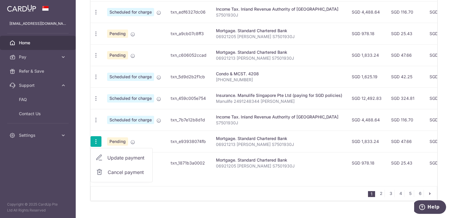
click at [95, 141] on icon "button" at bounding box center [96, 142] width 6 height 6
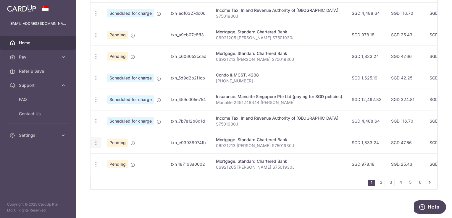
click at [94, 141] on icon "button" at bounding box center [96, 143] width 6 height 6
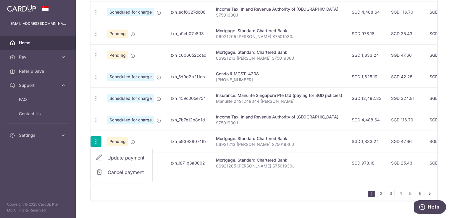
click at [95, 139] on icon "button" at bounding box center [96, 142] width 6 height 6
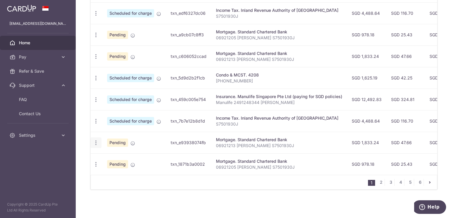
click at [95, 140] on icon "button" at bounding box center [96, 143] width 6 height 6
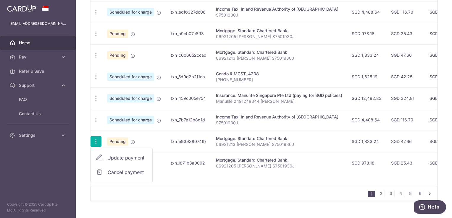
click at [128, 157] on span "Update payment" at bounding box center [127, 157] width 40 height 7
radio input "true"
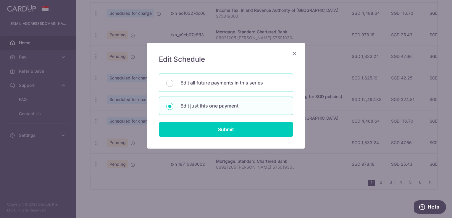
click at [209, 85] on p "Edit all future payments in this series" at bounding box center [232, 82] width 105 height 7
click at [173, 85] on input "Edit all future payments in this series" at bounding box center [169, 83] width 7 height 7
radio input "true"
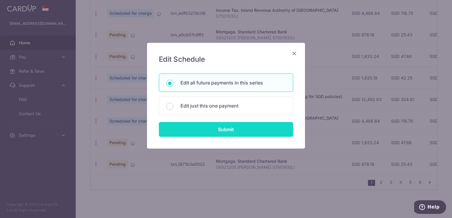
click at [240, 128] on input "Submit" at bounding box center [226, 129] width 134 height 15
radio input "true"
type input "1,833.24"
type input "06921213 [PERSON_NAME] S7501930J"
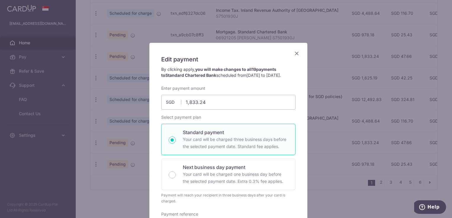
click at [237, 149] on p "Your card will be charged three business days before the selected payment date.…" at bounding box center [235, 143] width 105 height 14
click at [176, 144] on input "Standard payment Your card will be charged three business days before the selec…" at bounding box center [172, 140] width 7 height 7
radio input "true"
click at [296, 53] on icon "Close" at bounding box center [296, 53] width 7 height 7
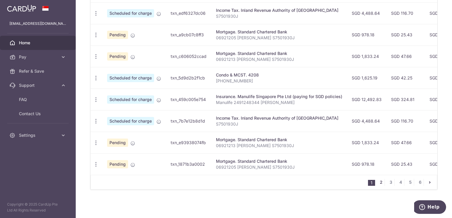
click at [380, 182] on link "2" at bounding box center [380, 182] width 7 height 7
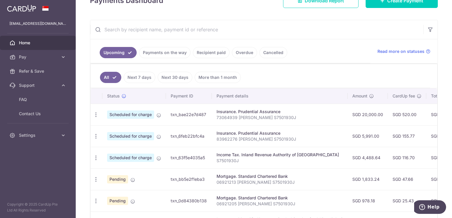
scroll to position [110, 0]
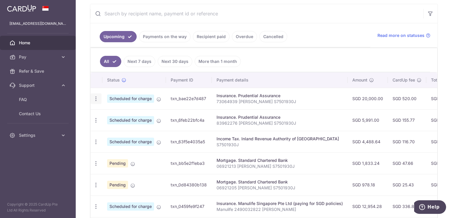
click at [98, 99] on icon "button" at bounding box center [96, 99] width 6 height 6
click at [124, 113] on span "Update payment" at bounding box center [127, 115] width 40 height 7
type input "20,000.00"
radio input "true"
type input "[DATE]"
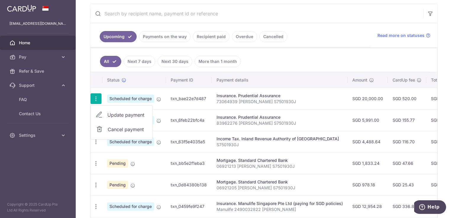
type input "73064939 [PERSON_NAME] S7501930J"
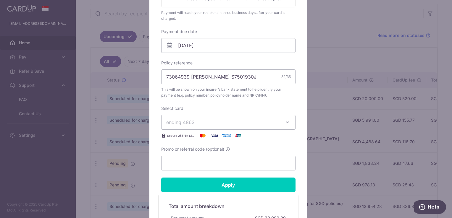
scroll to position [177, 0]
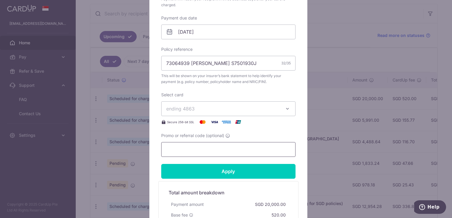
paste input "OFF225"
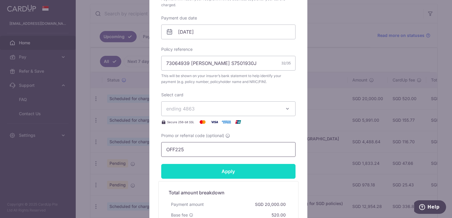
type input "OFF225"
click at [238, 172] on input "Apply" at bounding box center [228, 171] width 134 height 15
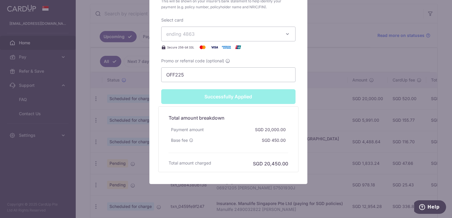
scroll to position [281, 0]
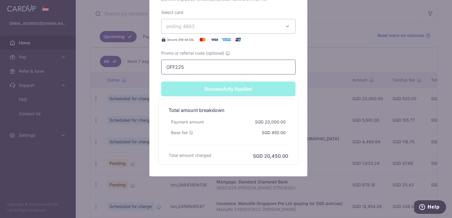
click at [203, 65] on input "OFF225" at bounding box center [228, 67] width 134 height 15
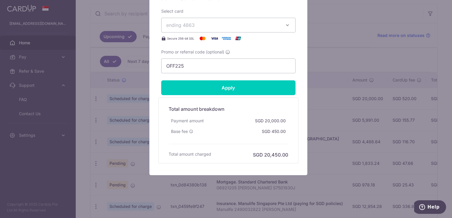
click at [226, 90] on div "Apply" at bounding box center [228, 87] width 141 height 15
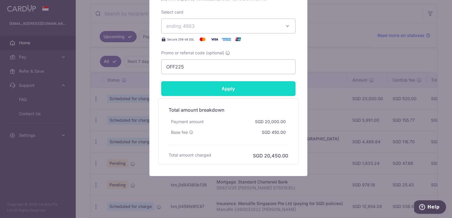
click at [228, 88] on input "Apply" at bounding box center [228, 88] width 134 height 15
type input "Successfully Applied"
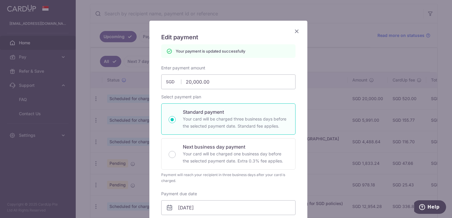
scroll to position [0, 0]
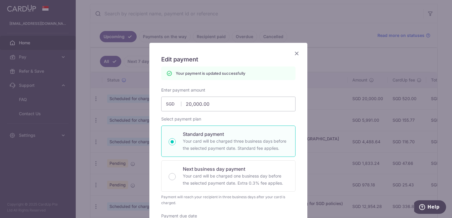
click at [295, 53] on icon "Close" at bounding box center [296, 53] width 7 height 7
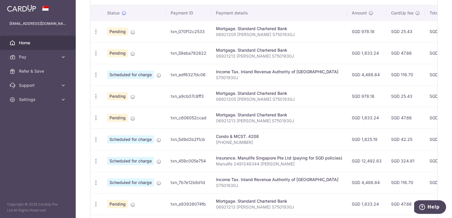
scroll to position [207, 0]
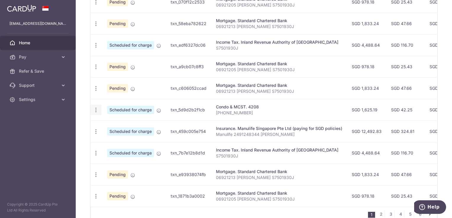
click at [97, 109] on icon "button" at bounding box center [96, 110] width 6 height 6
click at [121, 125] on span "Update payment" at bounding box center [127, 126] width 40 height 7
radio input "true"
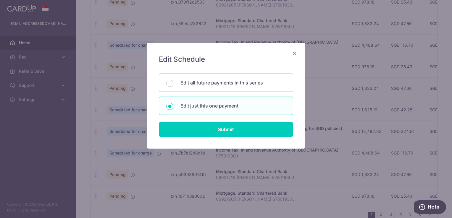
click at [219, 83] on p "Edit all future payments in this series" at bounding box center [232, 82] width 105 height 7
click at [173, 83] on input "Edit all future payments in this series" at bounding box center [169, 83] width 7 height 7
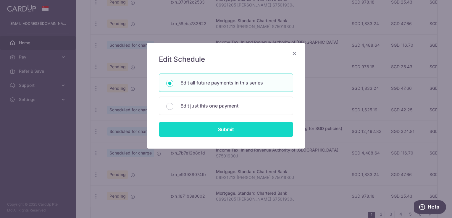
click at [244, 133] on input "Submit" at bounding box center [226, 129] width 134 height 15
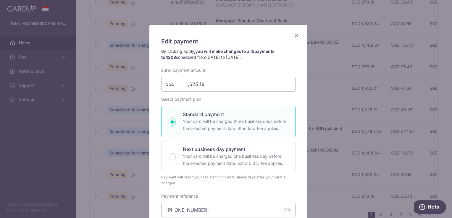
scroll to position [0, 0]
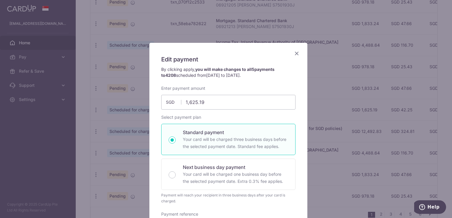
click at [293, 52] on icon "Close" at bounding box center [296, 53] width 7 height 7
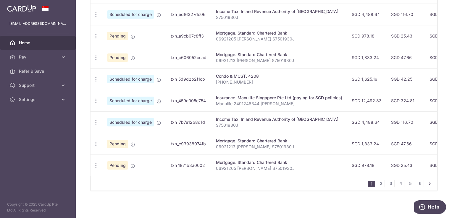
scroll to position [240, 0]
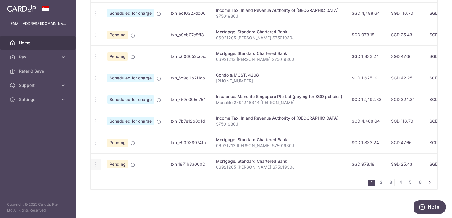
click at [95, 164] on icon "button" at bounding box center [96, 165] width 6 height 6
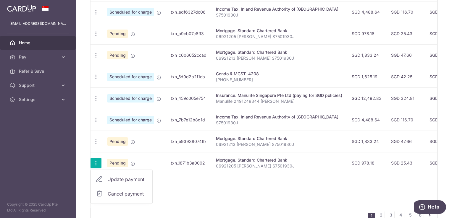
click at [113, 177] on span "Update payment" at bounding box center [127, 179] width 40 height 7
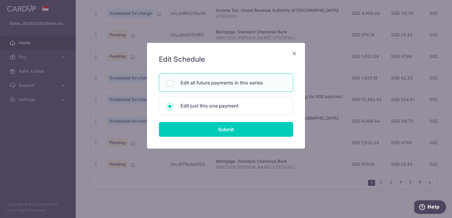
click at [200, 80] on p "Edit all future payments in this series" at bounding box center [232, 82] width 105 height 7
click at [173, 80] on input "Edit all future payments in this series" at bounding box center [169, 83] width 7 height 7
radio input "true"
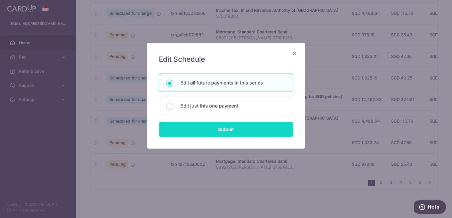
click at [215, 131] on input "Submit" at bounding box center [226, 129] width 134 height 15
type input "978.18"
radio input "true"
type input "06921205 [PERSON_NAME] S7501930J"
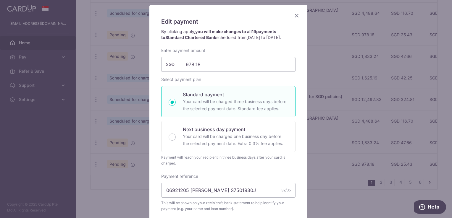
scroll to position [0, 0]
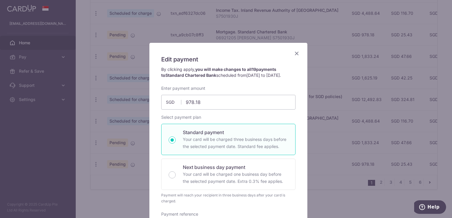
click at [295, 51] on icon "Close" at bounding box center [296, 53] width 7 height 7
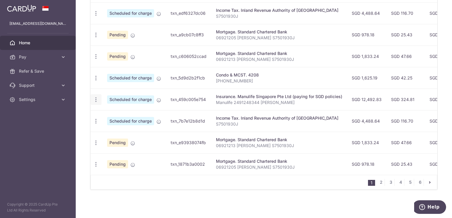
click at [97, 97] on icon "button" at bounding box center [96, 100] width 6 height 6
click at [109, 112] on span "Update payment" at bounding box center [127, 115] width 40 height 7
type input "12,492.83"
radio input "true"
type input "[DATE]"
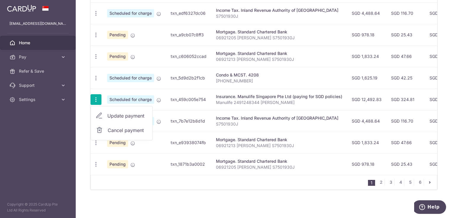
type input "Manulife 2491248344 [PERSON_NAME]"
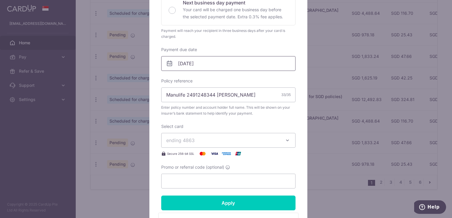
scroll to position [148, 0]
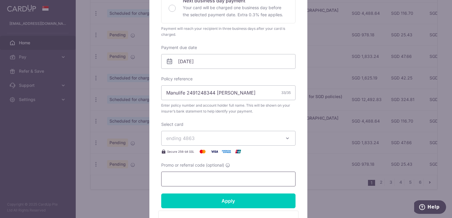
paste input "OFF225"
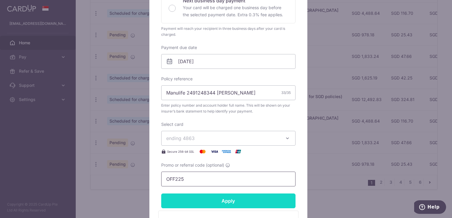
type input "OFF225"
click at [237, 201] on input "Apply" at bounding box center [228, 201] width 134 height 15
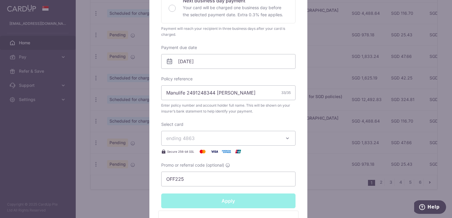
type input "Successfully Applied"
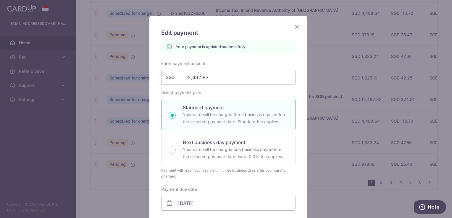
scroll to position [0, 0]
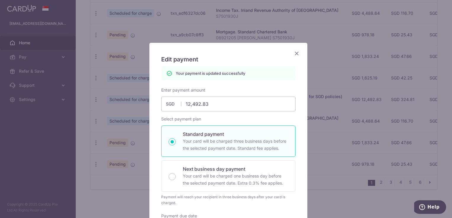
click at [295, 53] on icon "Close" at bounding box center [296, 53] width 7 height 7
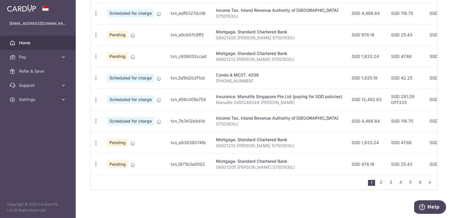
scroll to position [240, 0]
click at [377, 182] on link "2" at bounding box center [380, 182] width 7 height 7
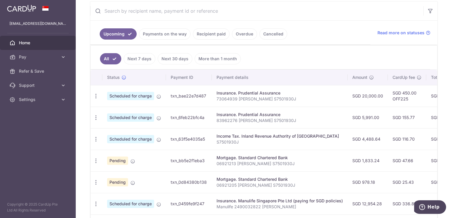
scroll to position [170, 0]
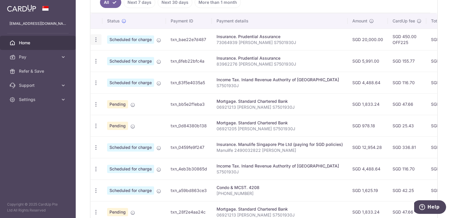
click at [95, 40] on icon "button" at bounding box center [96, 40] width 6 height 6
click at [113, 55] on span "Update payment" at bounding box center [127, 55] width 40 height 7
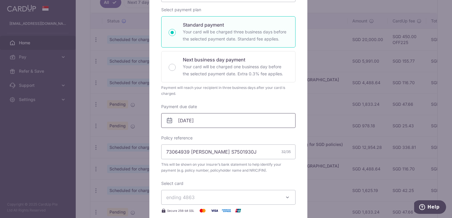
scroll to position [207, 0]
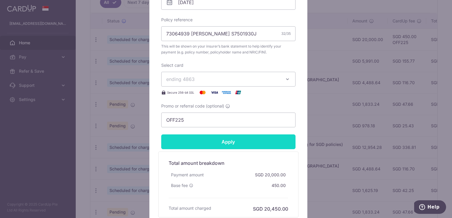
click at [222, 140] on input "Apply" at bounding box center [228, 142] width 134 height 15
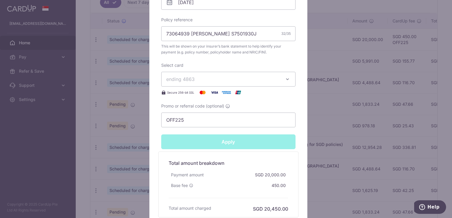
type input "Successfully Applied"
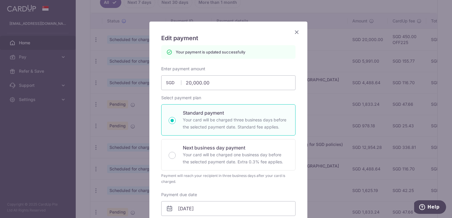
scroll to position [0, 0]
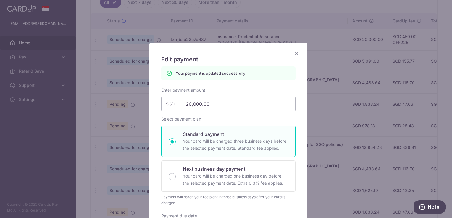
drag, startPoint x: 297, startPoint y: 54, endPoint x: 293, endPoint y: 53, distance: 4.2
click at [297, 53] on icon "Close" at bounding box center [296, 53] width 7 height 7
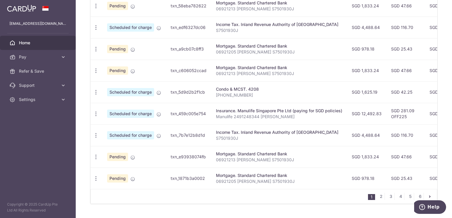
scroll to position [240, 0]
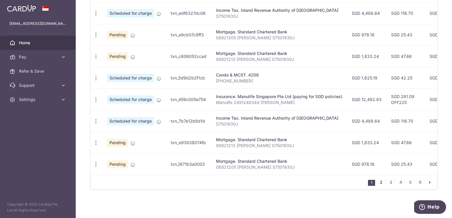
click at [378, 183] on link "2" at bounding box center [380, 182] width 7 height 7
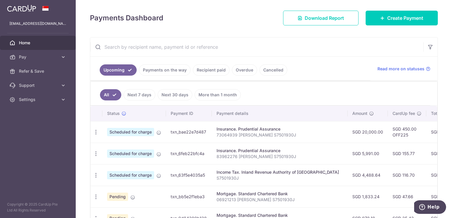
scroll to position [81, 0]
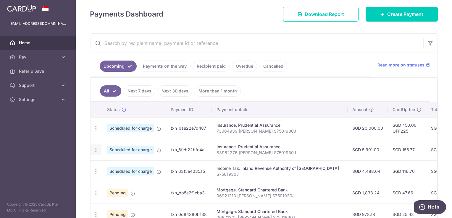
click at [94, 150] on icon "button" at bounding box center [96, 150] width 6 height 6
click at [135, 165] on span "Update payment" at bounding box center [127, 166] width 40 height 7
radio input "true"
type input "5,991.00"
type input "[DATE]"
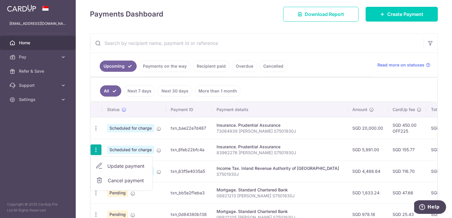
type input "83962276 [PERSON_NAME] S7501930J"
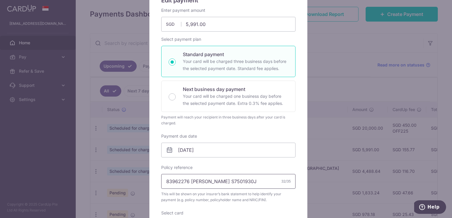
scroll to position [148, 0]
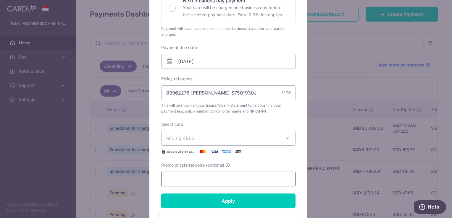
paste input "OFF225"
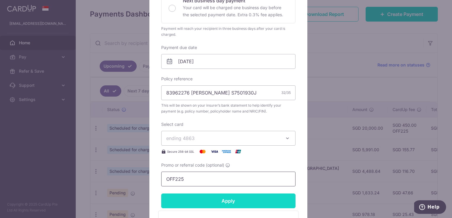
type input "OFF225"
click at [237, 201] on input "Apply" at bounding box center [228, 201] width 134 height 15
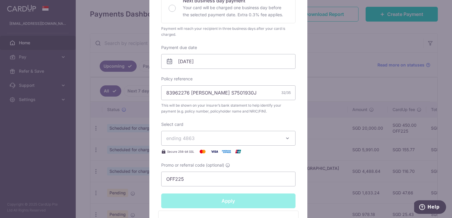
type input "Successfully Applied"
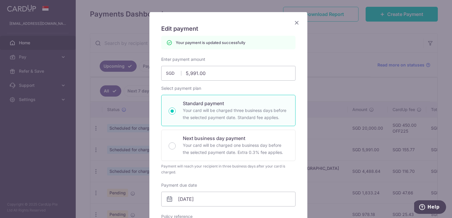
scroll to position [0, 0]
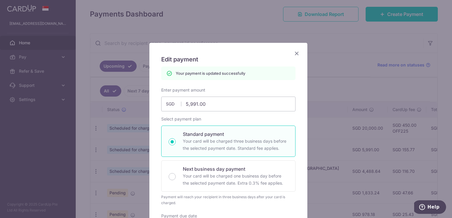
click at [294, 51] on icon "Close" at bounding box center [296, 53] width 7 height 7
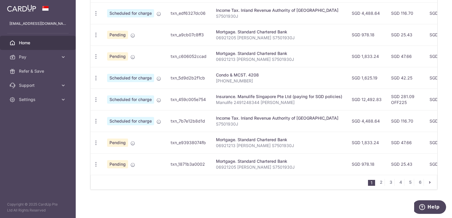
scroll to position [240, 0]
drag, startPoint x: 378, startPoint y: 183, endPoint x: 374, endPoint y: 183, distance: 4.4
click at [378, 183] on link "2" at bounding box center [380, 182] width 7 height 7
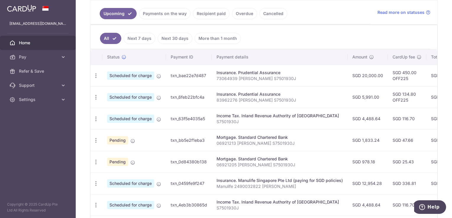
scroll to position [140, 0]
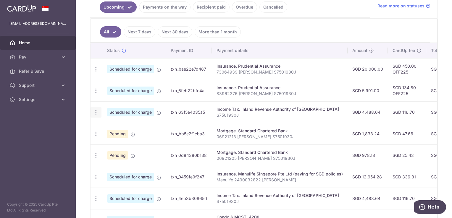
click at [98, 112] on icon "button" at bounding box center [96, 112] width 6 height 6
click at [130, 127] on span "Update payment" at bounding box center [127, 128] width 40 height 7
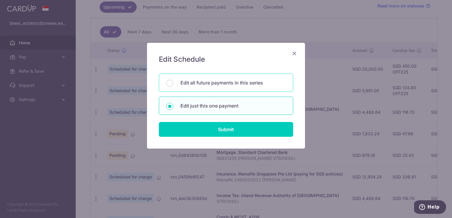
click at [222, 85] on p "Edit all future payments in this series" at bounding box center [232, 82] width 105 height 7
click at [173, 85] on input "Edit all future payments in this series" at bounding box center [169, 83] width 7 height 7
radio input "true"
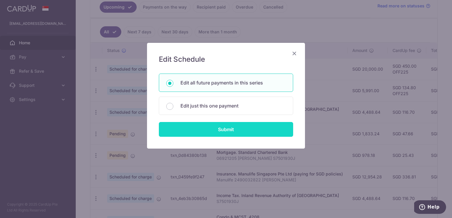
click at [232, 125] on input "Submit" at bounding box center [226, 129] width 134 height 15
radio input "true"
type input "4,488.64"
type input "S7501930J"
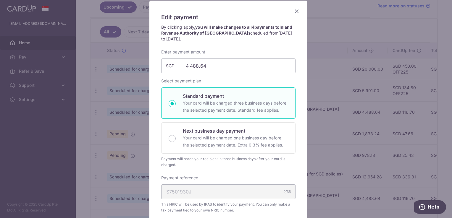
scroll to position [0, 0]
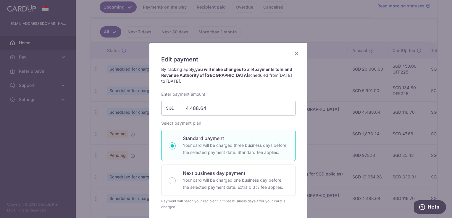
click at [293, 54] on icon "Close" at bounding box center [296, 53] width 7 height 7
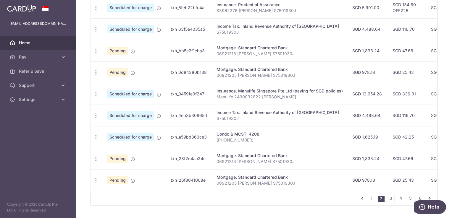
scroll to position [229, 0]
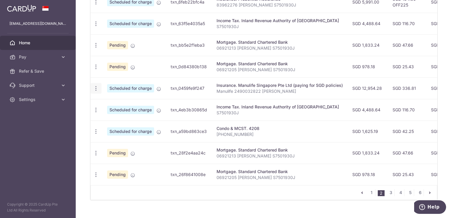
click at [96, 88] on icon "button" at bounding box center [96, 88] width 6 height 6
click at [124, 103] on span "Update payment" at bounding box center [127, 104] width 40 height 7
type input "12,954.28"
radio input "true"
type input "[DATE]"
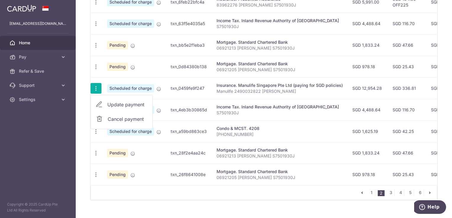
type input "Manulife 2490032822 [PERSON_NAME]"
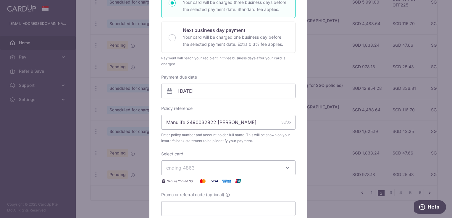
scroll to position [237, 0]
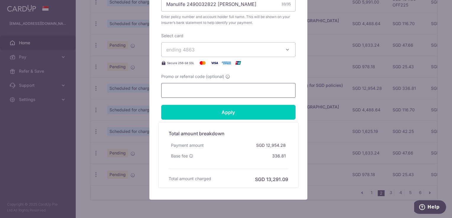
paste input "OFF225"
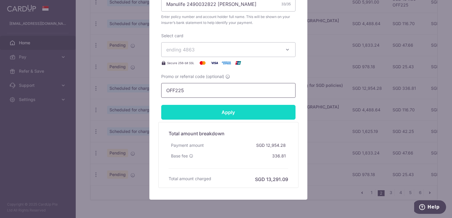
type input "OFF225"
click at [203, 112] on input "Apply" at bounding box center [228, 112] width 134 height 15
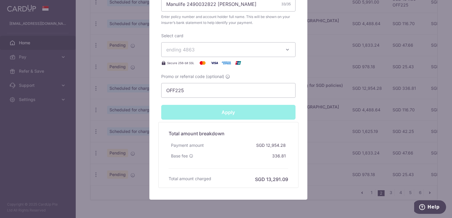
type input "Successfully Applied"
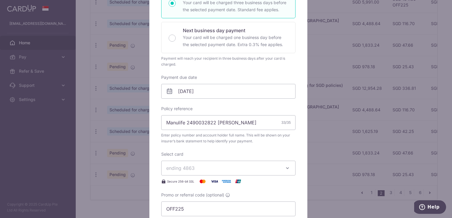
scroll to position [20, 0]
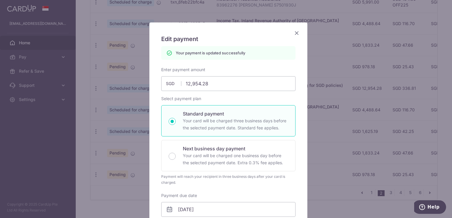
click at [294, 32] on icon "Close" at bounding box center [296, 32] width 7 height 7
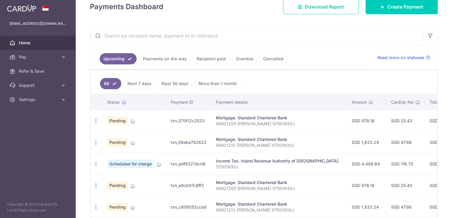
scroll to position [118, 0]
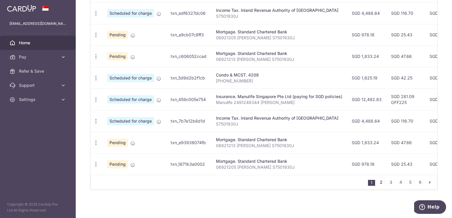
drag, startPoint x: 379, startPoint y: 183, endPoint x: 366, endPoint y: 180, distance: 13.3
click at [379, 183] on link "2" at bounding box center [380, 182] width 7 height 7
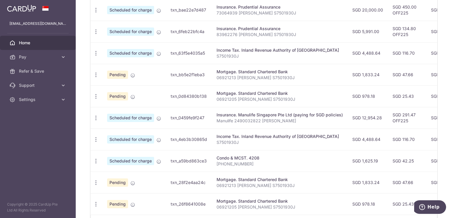
scroll to position [229, 0]
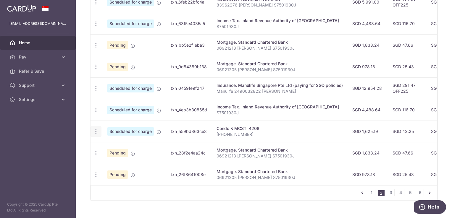
click at [95, 132] on icon "button" at bounding box center [96, 132] width 6 height 6
click at [129, 147] on span "Update payment" at bounding box center [127, 147] width 40 height 7
radio input "true"
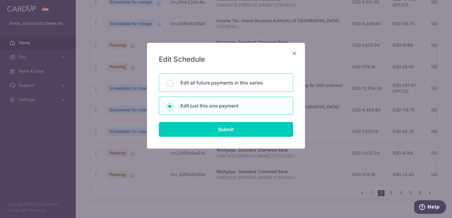
click at [218, 83] on p "Edit all future payments in this series" at bounding box center [232, 82] width 105 height 7
click at [173, 83] on input "Edit all future payments in this series" at bounding box center [169, 83] width 7 height 7
radio input "true"
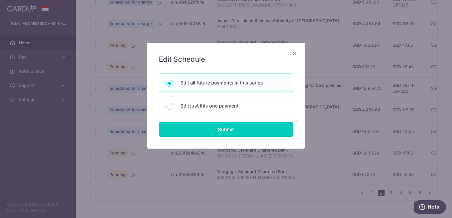
click at [247, 146] on div "Edit Schedule You will be editing all 4 payments to 4208 scheduled from [DATE] …" at bounding box center [226, 96] width 158 height 106
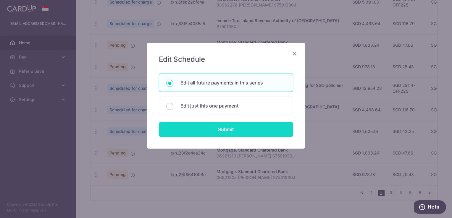
click at [246, 128] on input "Submit" at bounding box center [226, 129] width 134 height 15
radio input "true"
type input "1,625.19"
type input "[PHONE_NUMBER]"
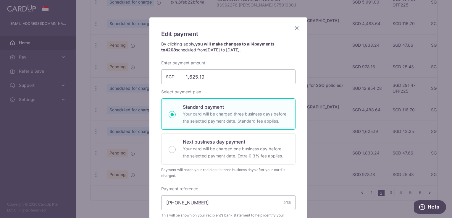
scroll to position [0, 0]
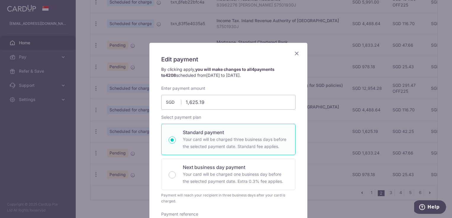
click at [296, 52] on icon "Close" at bounding box center [296, 53] width 7 height 7
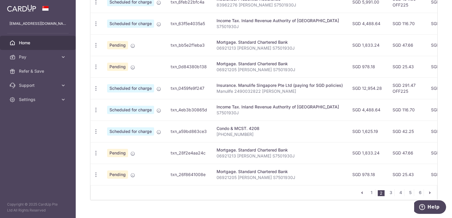
scroll to position [240, 0]
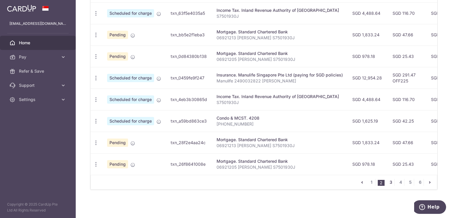
click at [388, 184] on link "3" at bounding box center [390, 182] width 7 height 7
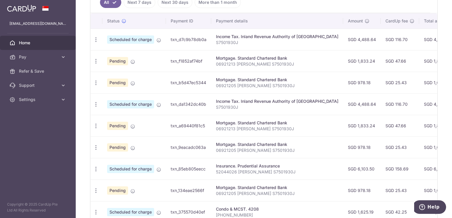
scroll to position [229, 0]
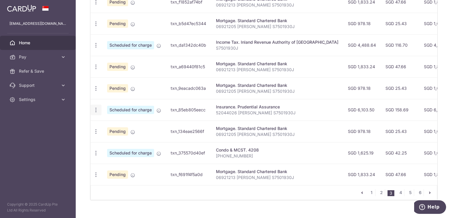
click at [94, 110] on icon "button" at bounding box center [96, 110] width 6 height 6
click at [121, 125] on span "Update payment" at bounding box center [127, 126] width 40 height 7
type input "6,103.50"
radio input "true"
type input "[DATE]"
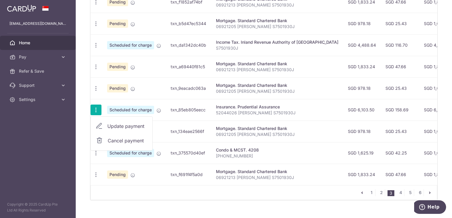
type input "52044026 [PERSON_NAME] S7501930J"
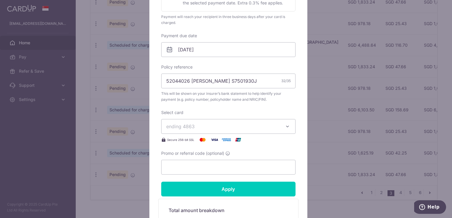
scroll to position [207, 0]
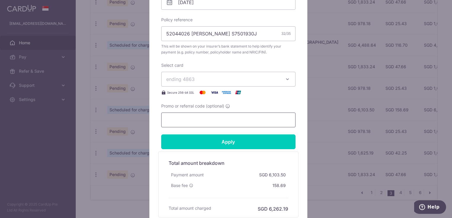
paste input "OFF225"
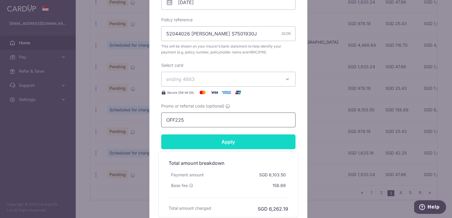
type input "OFF225"
click at [227, 143] on input "Apply" at bounding box center [228, 142] width 134 height 15
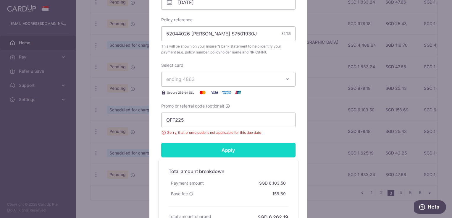
click at [218, 150] on input "Apply" at bounding box center [228, 150] width 134 height 15
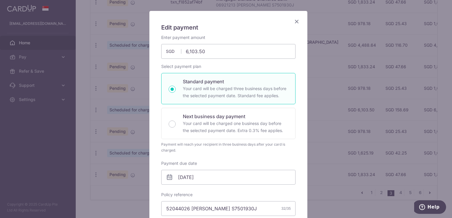
scroll to position [0, 0]
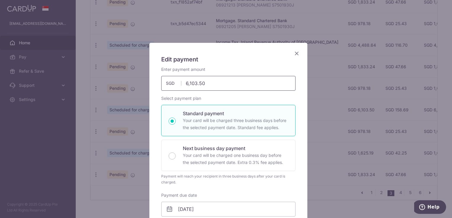
click at [293, 54] on icon "Close" at bounding box center [296, 53] width 7 height 7
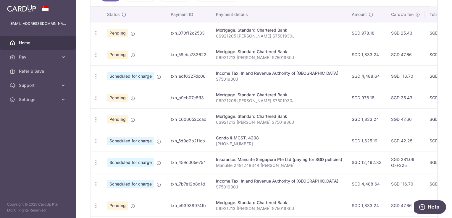
scroll to position [181, 0]
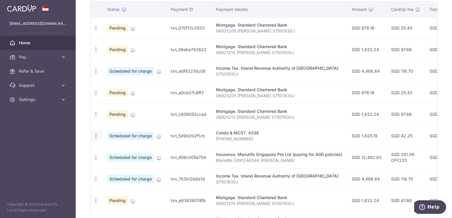
click at [97, 135] on icon "button" at bounding box center [96, 136] width 6 height 6
click at [126, 152] on span "Update payment" at bounding box center [127, 152] width 40 height 7
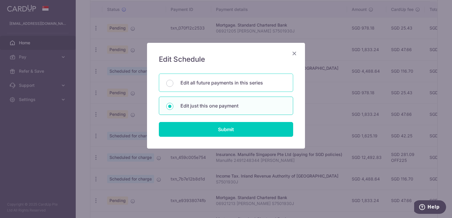
click at [201, 83] on p "Edit all future payments in this series" at bounding box center [232, 82] width 105 height 7
click at [173, 83] on input "Edit all future payments in this series" at bounding box center [169, 83] width 7 height 7
radio input "true"
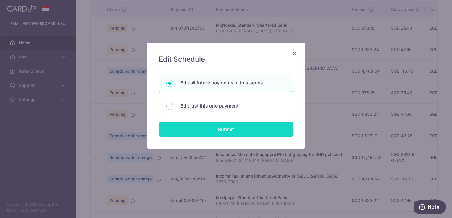
click at [225, 127] on input "Submit" at bounding box center [226, 129] width 134 height 15
radio input "true"
type input "1,625.19"
type input "[PHONE_NUMBER]"
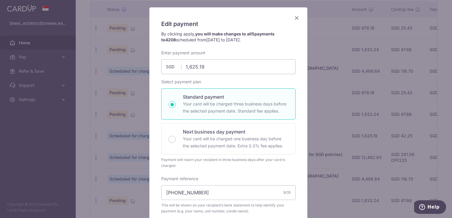
scroll to position [0, 0]
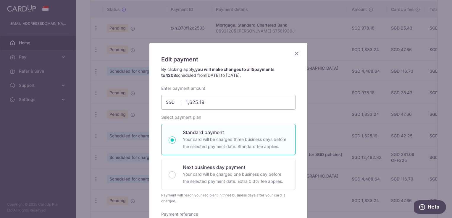
click at [294, 53] on icon "Close" at bounding box center [296, 53] width 7 height 7
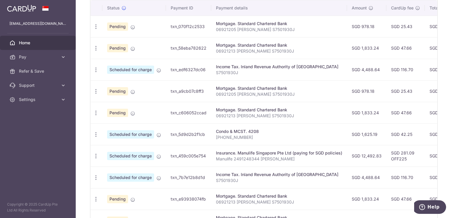
scroll to position [211, 0]
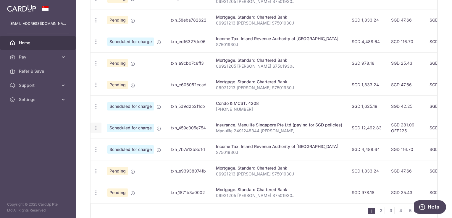
click at [96, 128] on icon "button" at bounding box center [96, 128] width 6 height 6
click at [122, 142] on span "Update payment" at bounding box center [127, 144] width 40 height 7
type input "12,492.83"
radio input "true"
type input "[DATE]"
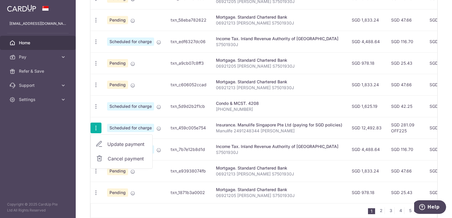
type input "Manulife 2491248344 [PERSON_NAME]"
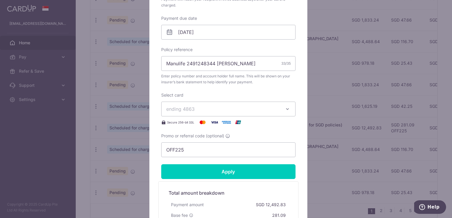
scroll to position [177, 0]
click at [183, 147] on input "OFF225" at bounding box center [228, 149] width 134 height 15
type input "O"
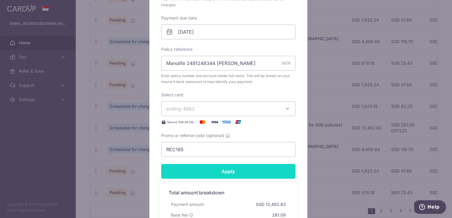
click at [227, 169] on input "Apply" at bounding box center [228, 171] width 134 height 15
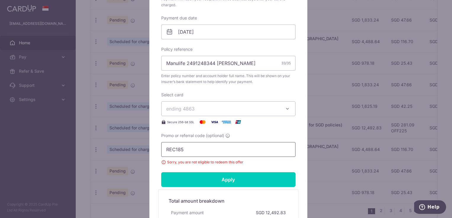
click at [201, 147] on input "REC185" at bounding box center [228, 149] width 134 height 15
type input "R"
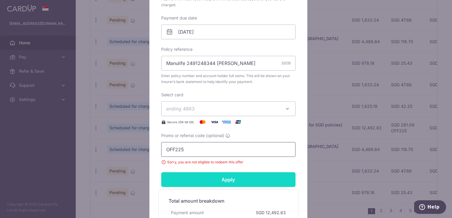
type input "OFF225"
click at [235, 177] on input "Apply" at bounding box center [228, 179] width 134 height 15
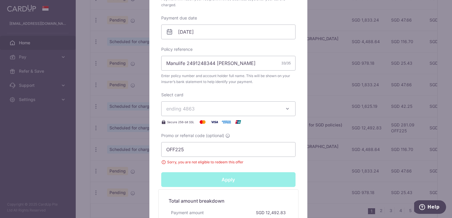
type input "Successfully Applied"
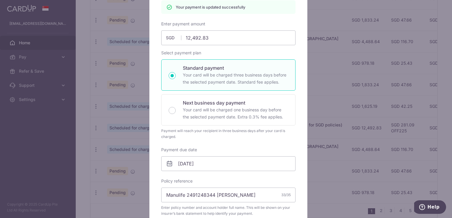
scroll to position [20, 0]
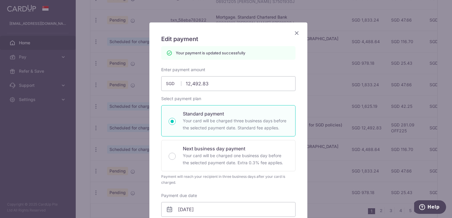
click at [293, 32] on icon "Close" at bounding box center [296, 32] width 7 height 7
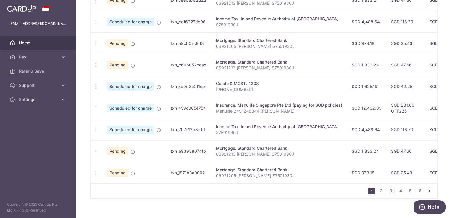
scroll to position [240, 0]
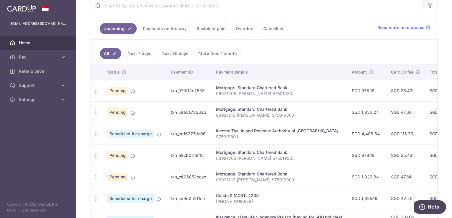
scroll to position [237, 0]
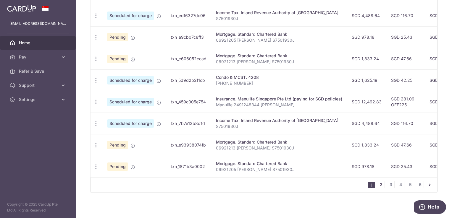
drag, startPoint x: 380, startPoint y: 188, endPoint x: 361, endPoint y: 178, distance: 21.3
click at [379, 188] on link "2" at bounding box center [380, 184] width 7 height 7
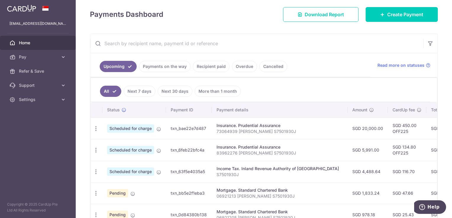
scroll to position [81, 0]
click at [97, 130] on icon "button" at bounding box center [96, 128] width 6 height 6
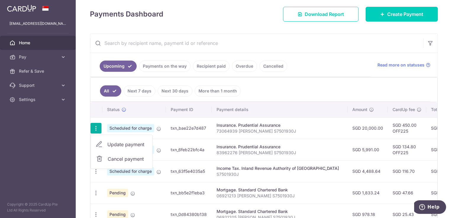
click at [130, 143] on span "Update payment" at bounding box center [127, 144] width 40 height 7
radio input "true"
type input "20,000.00"
type input "[DATE]"
type input "73064939 [PERSON_NAME] S7501930J"
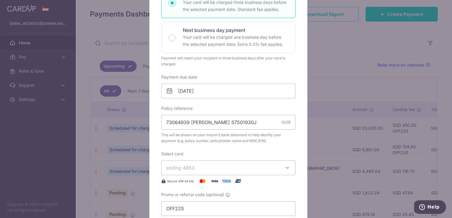
scroll to position [260, 0]
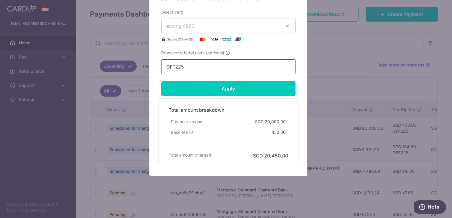
drag, startPoint x: 188, startPoint y: 64, endPoint x: 156, endPoint y: 76, distance: 33.6
click at [144, 66] on div "Edit payment By clicking apply, you will make changes to all payments to Pruden…" at bounding box center [226, 109] width 452 height 218
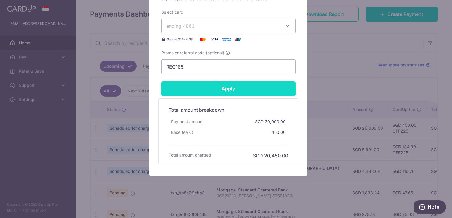
click at [248, 91] on input "Apply" at bounding box center [228, 88] width 134 height 15
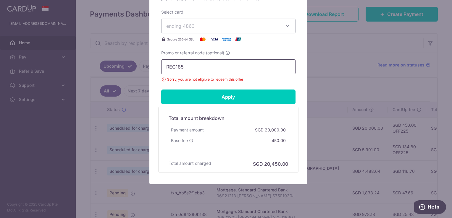
click at [182, 67] on input "REC185" at bounding box center [228, 66] width 134 height 15
type input "R"
type input "OFF225"
click at [227, 94] on input "Apply" at bounding box center [228, 97] width 134 height 15
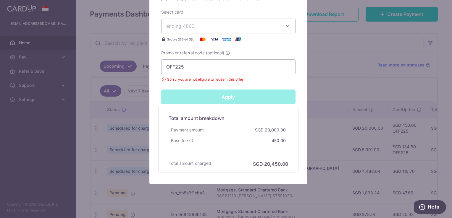
type input "Successfully Applied"
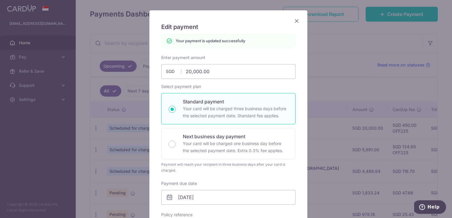
scroll to position [0, 0]
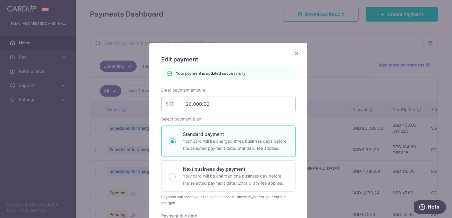
click at [293, 53] on icon "Close" at bounding box center [296, 53] width 7 height 7
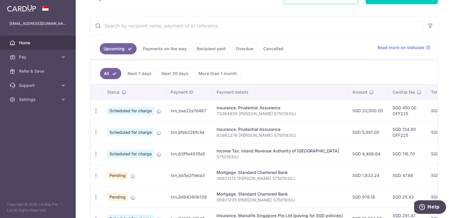
scroll to position [140, 0]
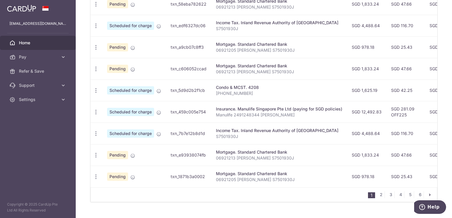
scroll to position [240, 0]
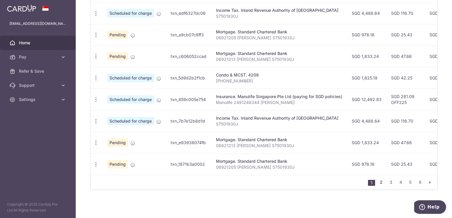
click at [379, 182] on link "2" at bounding box center [380, 182] width 7 height 7
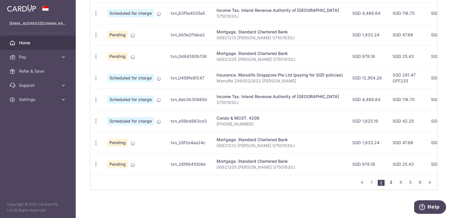
click at [390, 183] on link "3" at bounding box center [390, 182] width 7 height 7
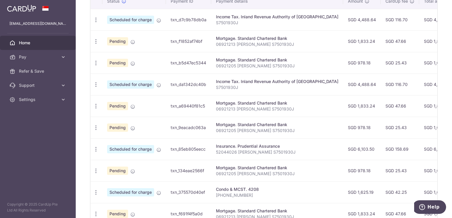
scroll to position [199, 0]
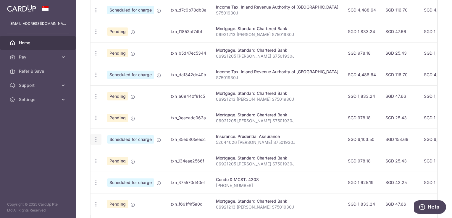
click at [93, 139] on icon "button" at bounding box center [96, 140] width 6 height 6
click at [136, 153] on span "Update payment" at bounding box center [127, 155] width 40 height 7
radio input "true"
type input "6,103.50"
type input "[DATE]"
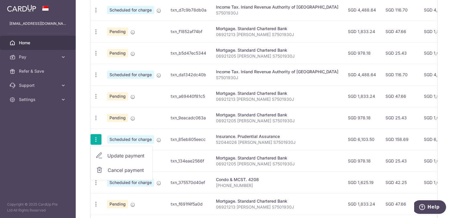
type input "52044026 [PERSON_NAME] S7501930J"
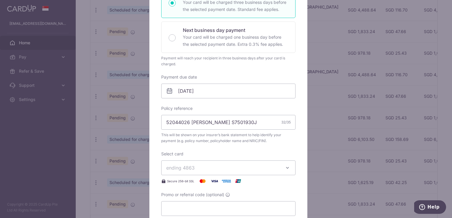
scroll to position [207, 0]
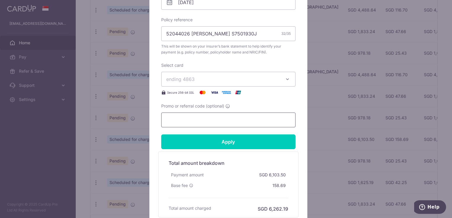
click at [192, 119] on input "Promo or referral code (optional)" at bounding box center [228, 120] width 134 height 15
paste input "SAVERENT179"
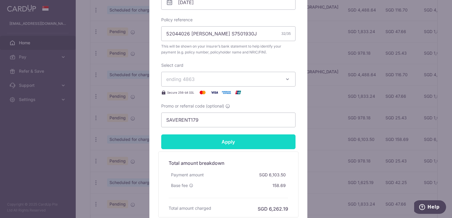
click at [240, 136] on input "Apply" at bounding box center [228, 142] width 134 height 15
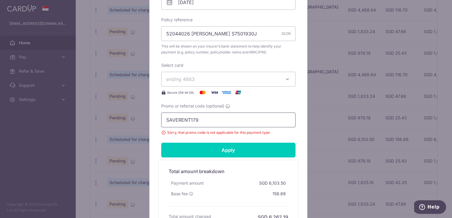
click at [217, 122] on input "SAVERENT179" at bounding box center [228, 120] width 134 height 15
drag, startPoint x: 230, startPoint y: 116, endPoint x: 151, endPoint y: 119, distance: 79.0
click at [151, 119] on div "Edit payment By clicking apply, you will make changes to all payments to Pruden…" at bounding box center [228, 37] width 158 height 402
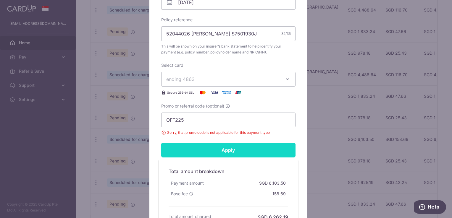
click at [220, 150] on input "Apply" at bounding box center [228, 150] width 134 height 15
click at [221, 151] on input "Apply" at bounding box center [228, 150] width 134 height 15
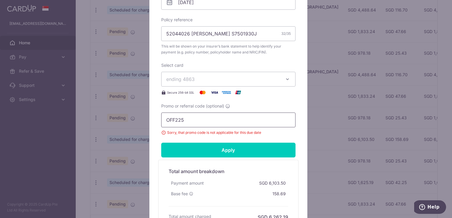
click at [203, 121] on input "OFF225" at bounding box center [228, 120] width 134 height 15
type input "O"
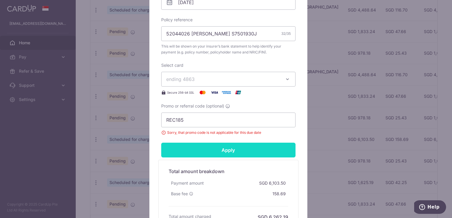
click at [251, 149] on input "Apply" at bounding box center [228, 150] width 134 height 15
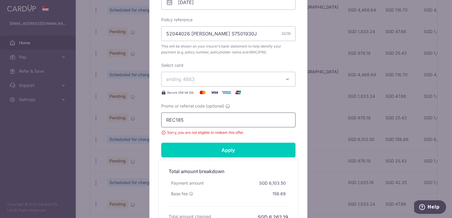
click at [226, 122] on input "REC185" at bounding box center [228, 120] width 134 height 15
type input "R"
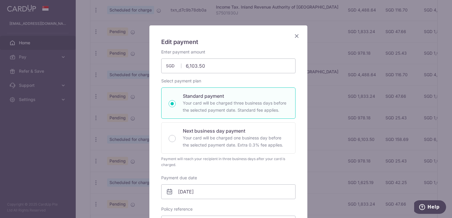
scroll to position [0, 0]
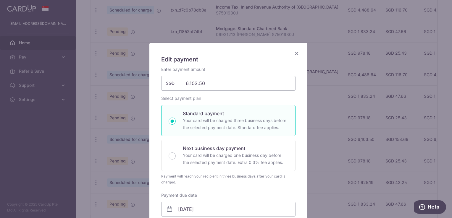
click at [294, 53] on icon "Close" at bounding box center [296, 53] width 7 height 7
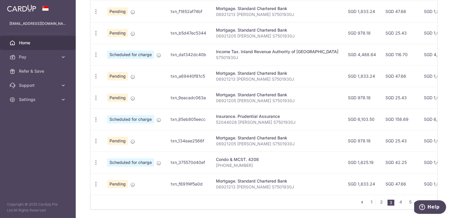
scroll to position [240, 0]
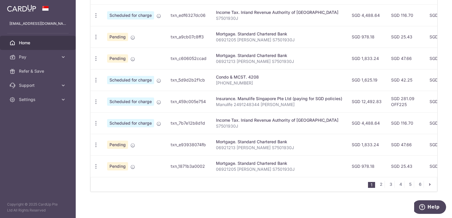
scroll to position [240, 0]
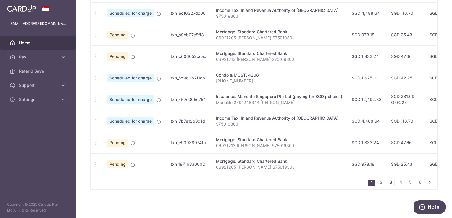
click at [388, 182] on link "3" at bounding box center [390, 182] width 7 height 7
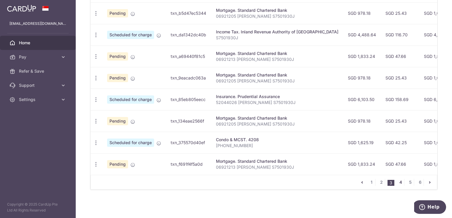
click at [400, 183] on link "4" at bounding box center [400, 182] width 7 height 7
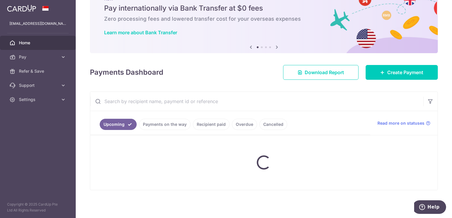
scroll to position [22, 0]
